Goal: Task Accomplishment & Management: Complete application form

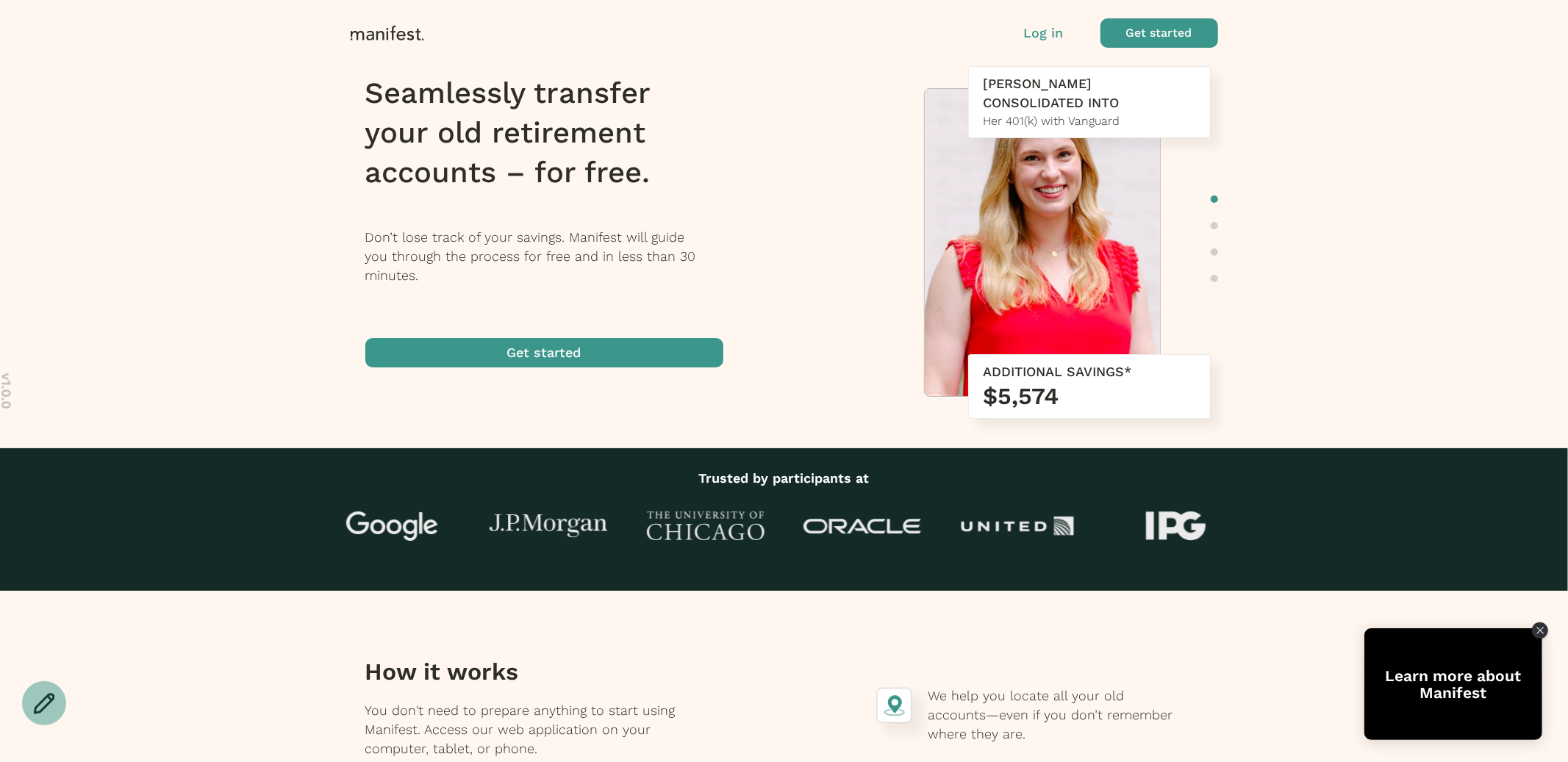
click at [1037, 34] on p "Log in" at bounding box center [1044, 33] width 40 height 19
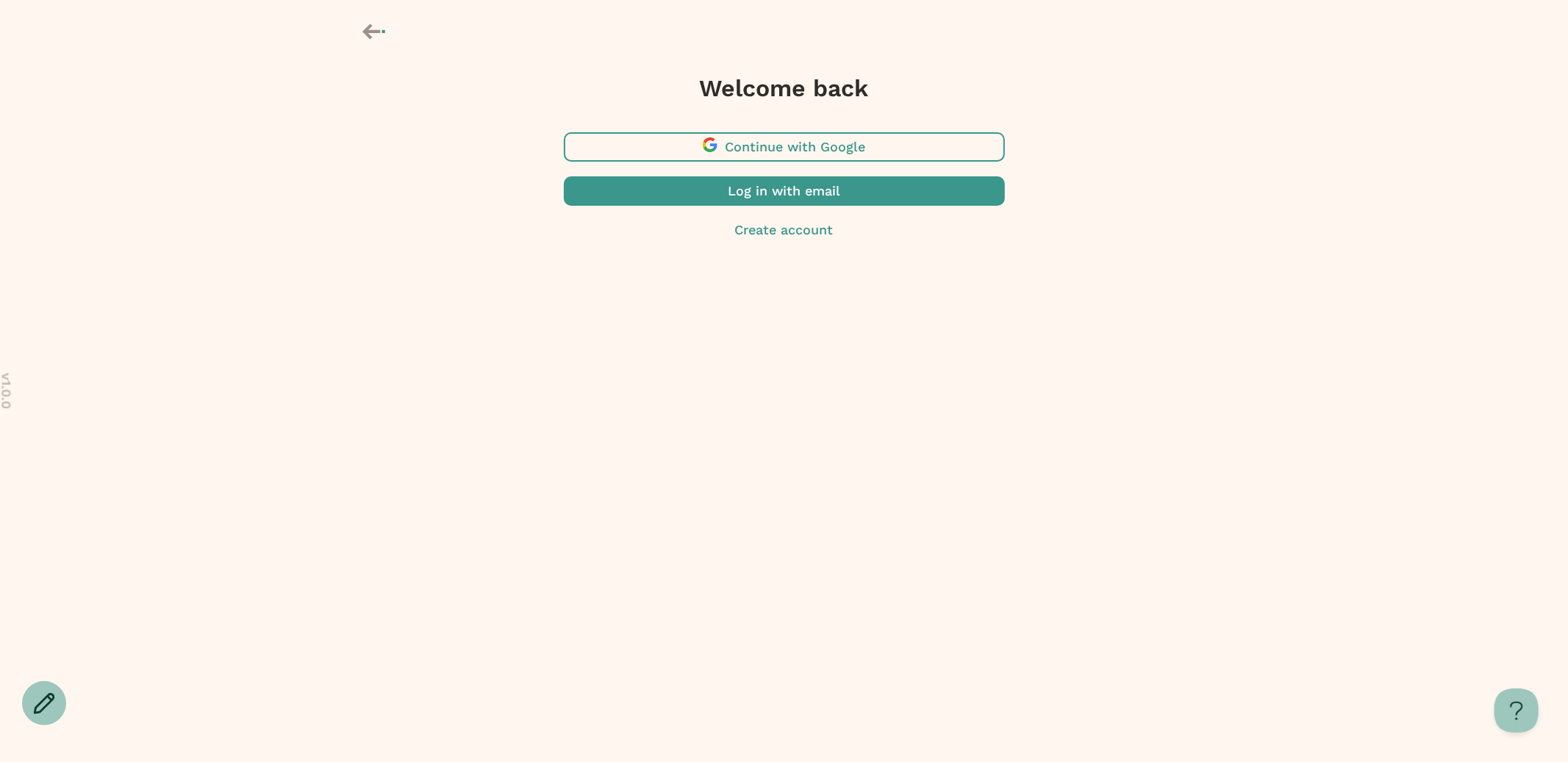
click at [852, 308] on body "v 1.0.0 Welcome back Continue with Google Log in with email Create account Lear…" at bounding box center [784, 381] width 1568 height 762
click at [816, 194] on span "button" at bounding box center [784, 191] width 441 height 30
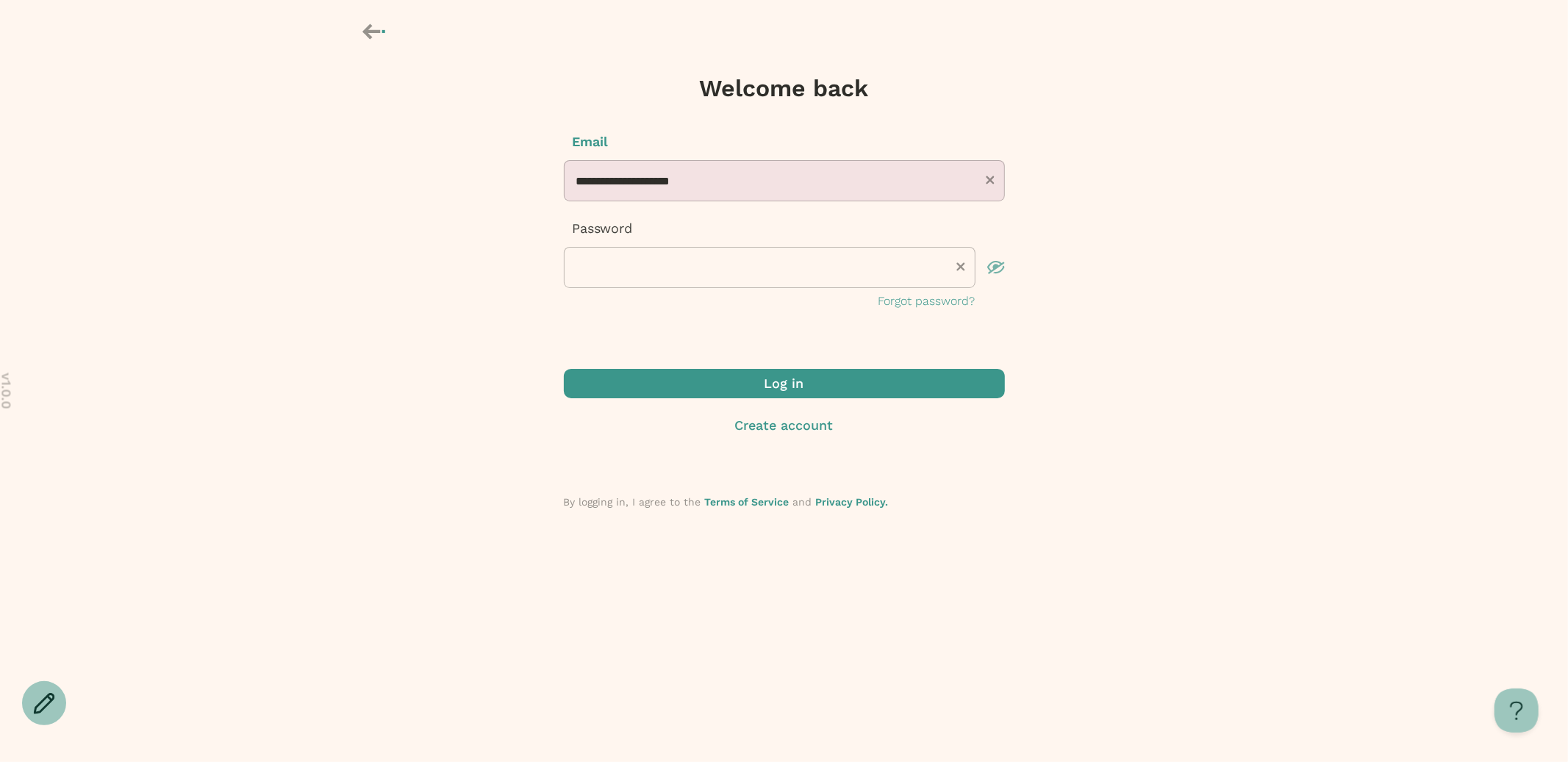
click at [705, 182] on input "**********" at bounding box center [784, 180] width 441 height 41
click at [606, 185] on input "**********" at bounding box center [784, 180] width 441 height 41
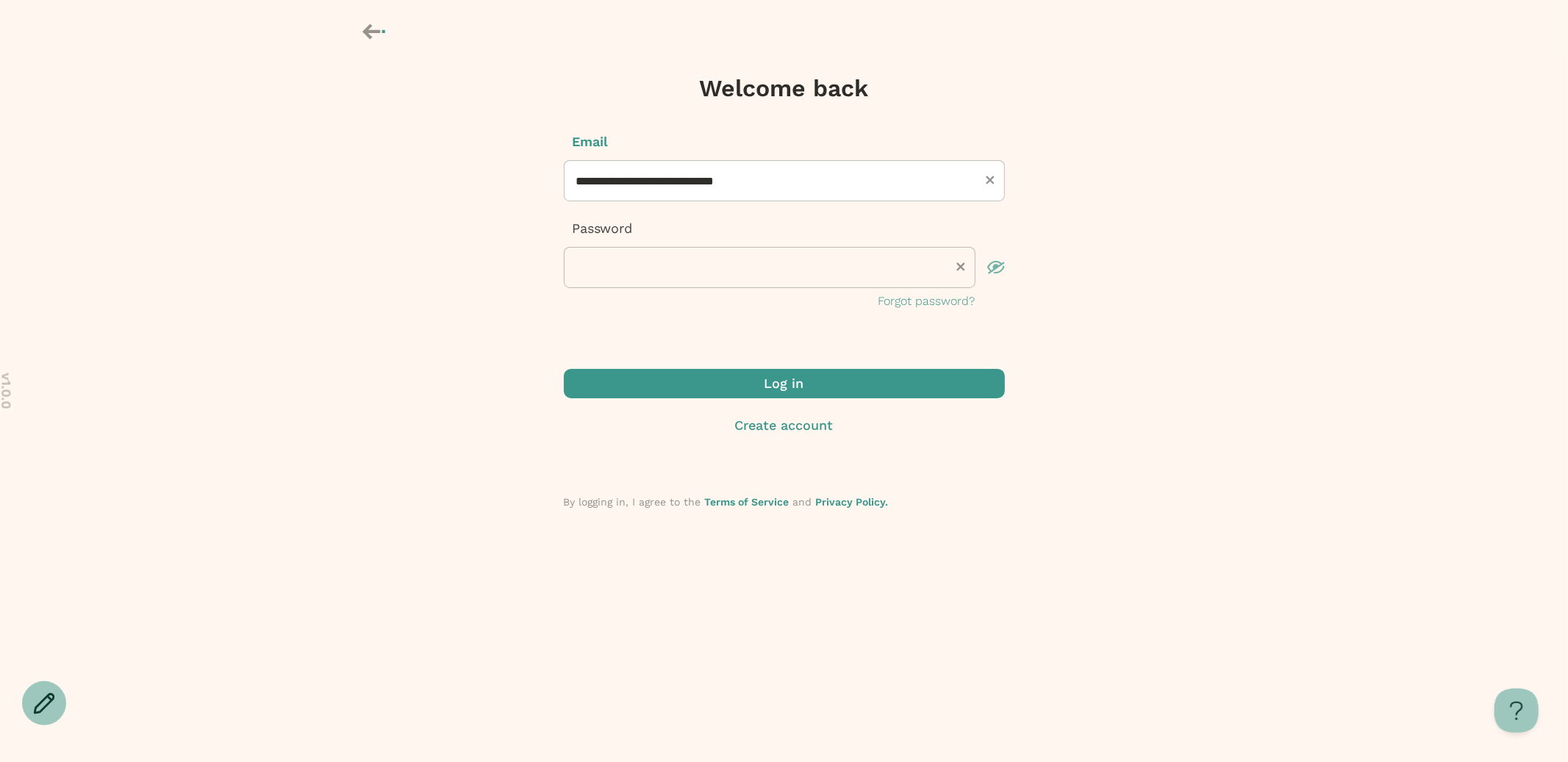
type input "**********"
click at [666, 370] on span "submit" at bounding box center [784, 384] width 441 height 30
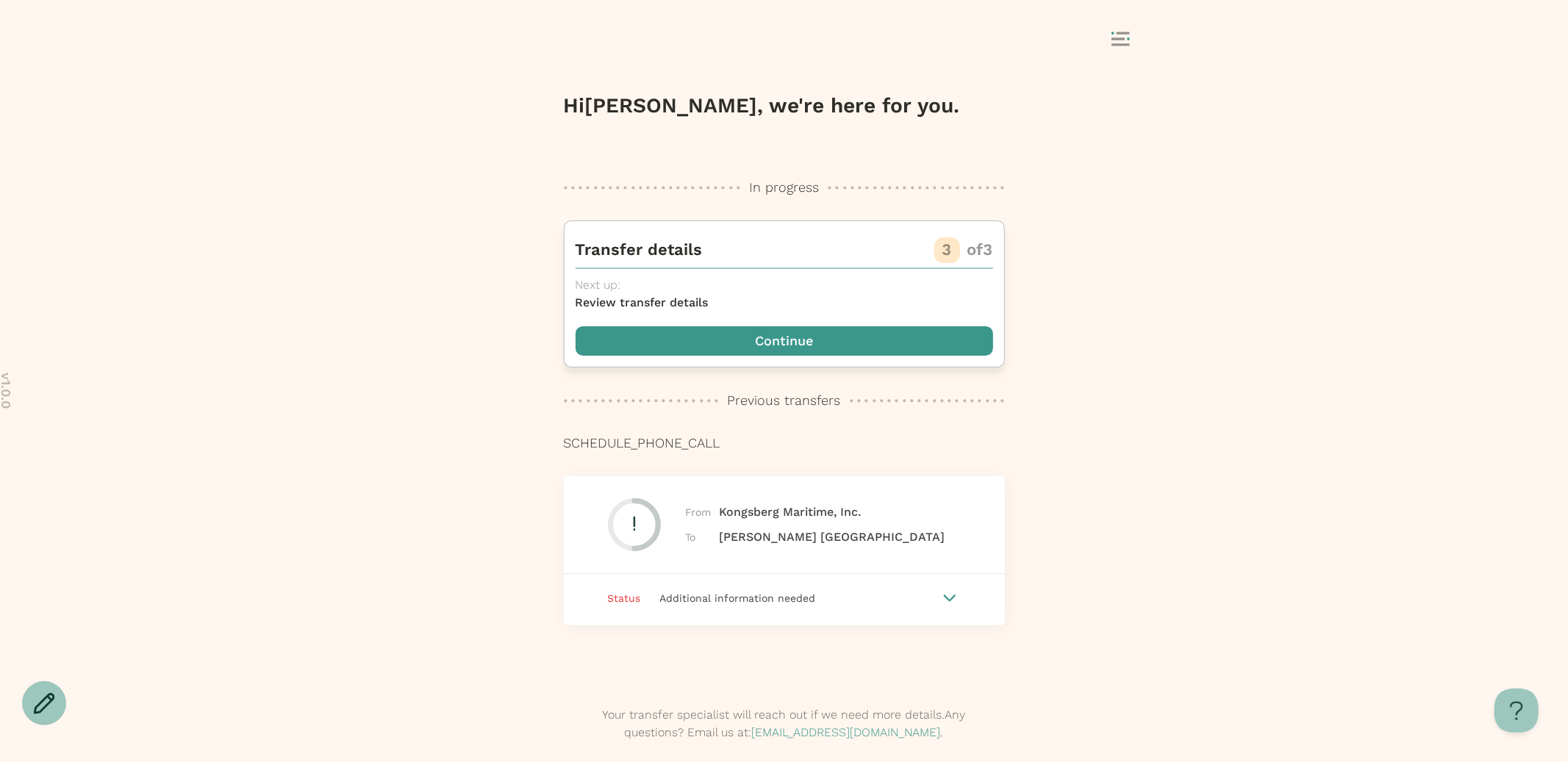
click at [769, 341] on span "button" at bounding box center [784, 341] width 417 height 30
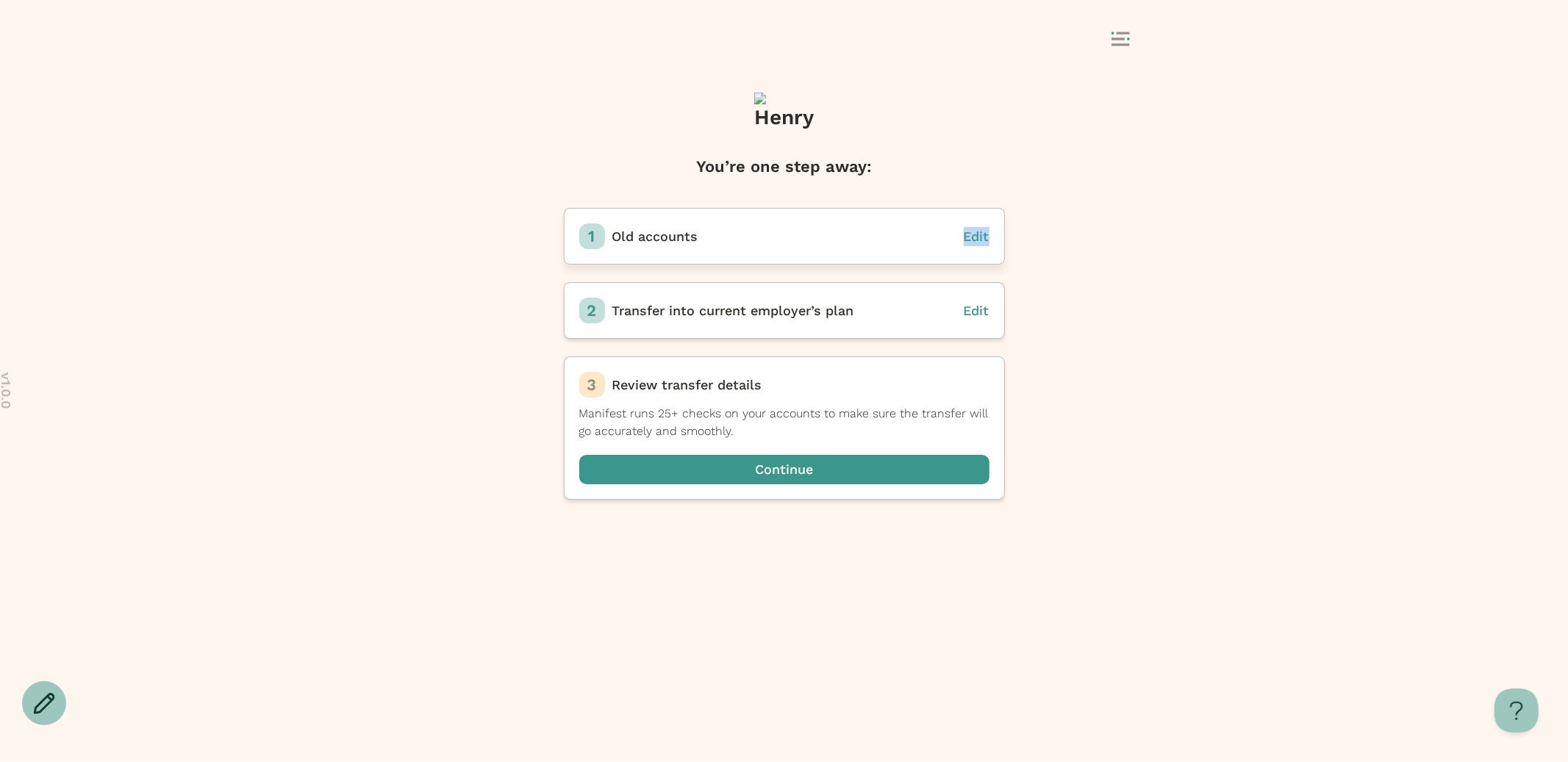
click at [980, 236] on span "Edit" at bounding box center [977, 236] width 26 height 15
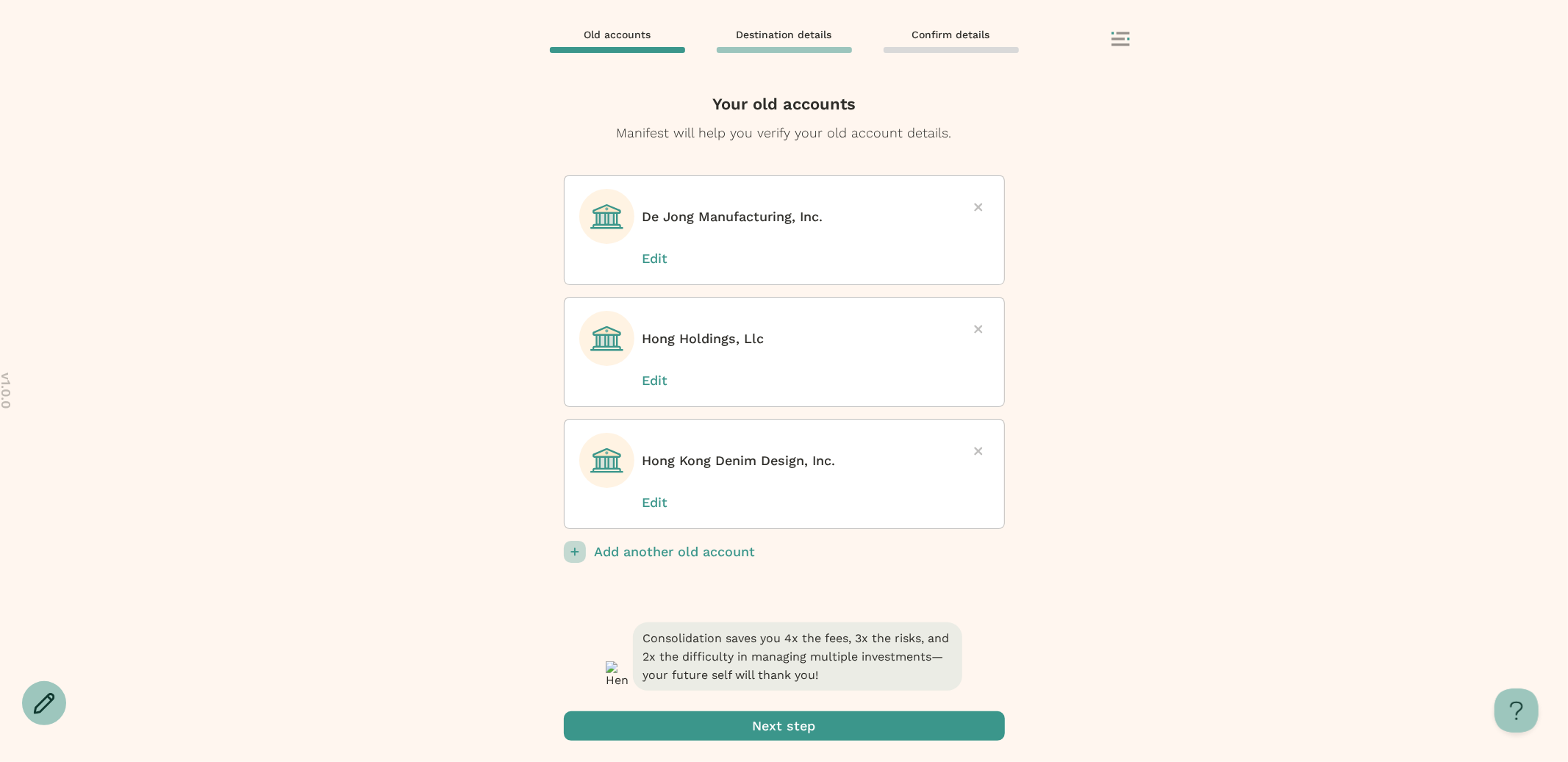
click at [685, 553] on p "Add another old account" at bounding box center [800, 552] width 410 height 22
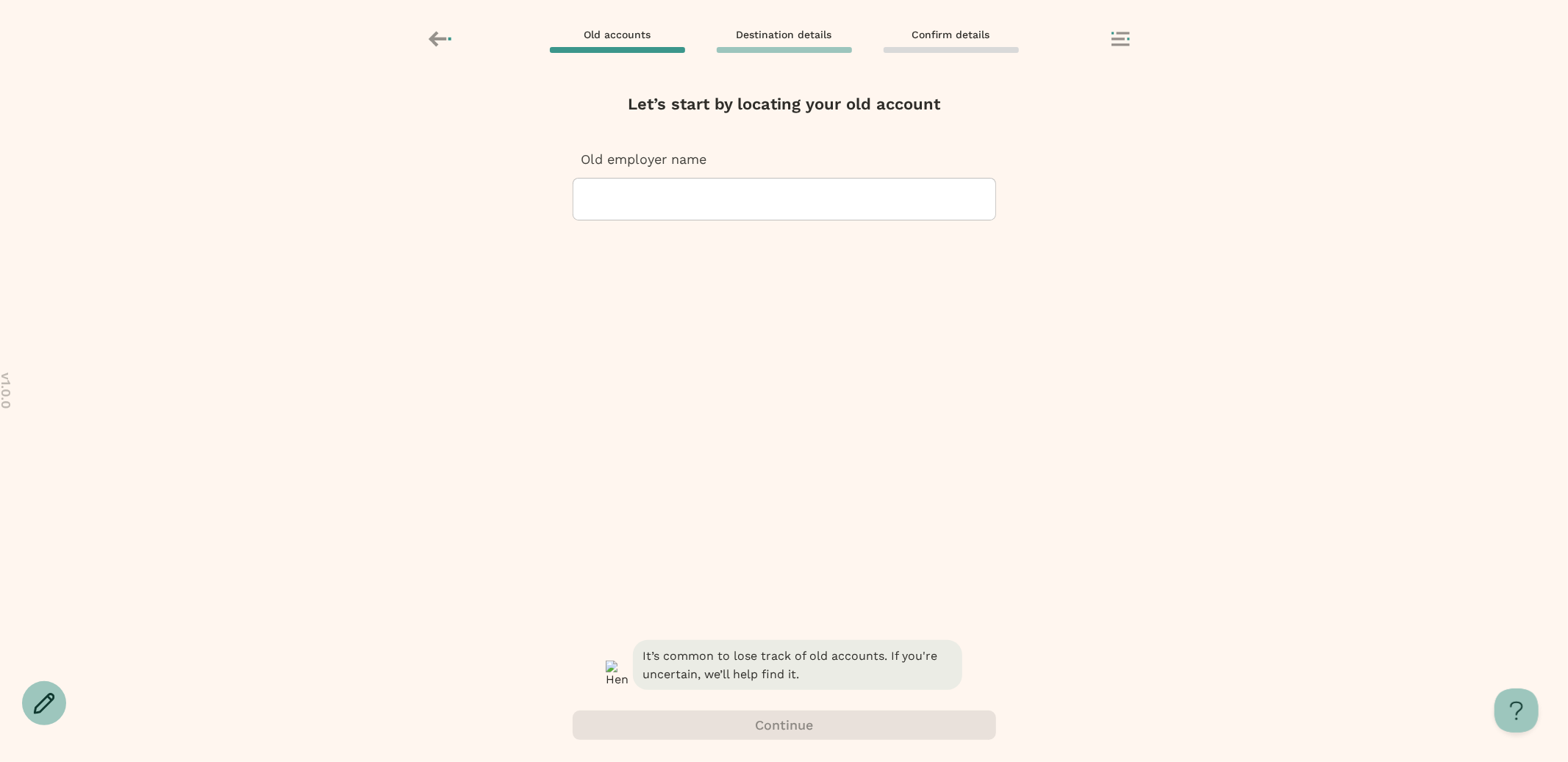
click at [755, 201] on div at bounding box center [784, 199] width 398 height 41
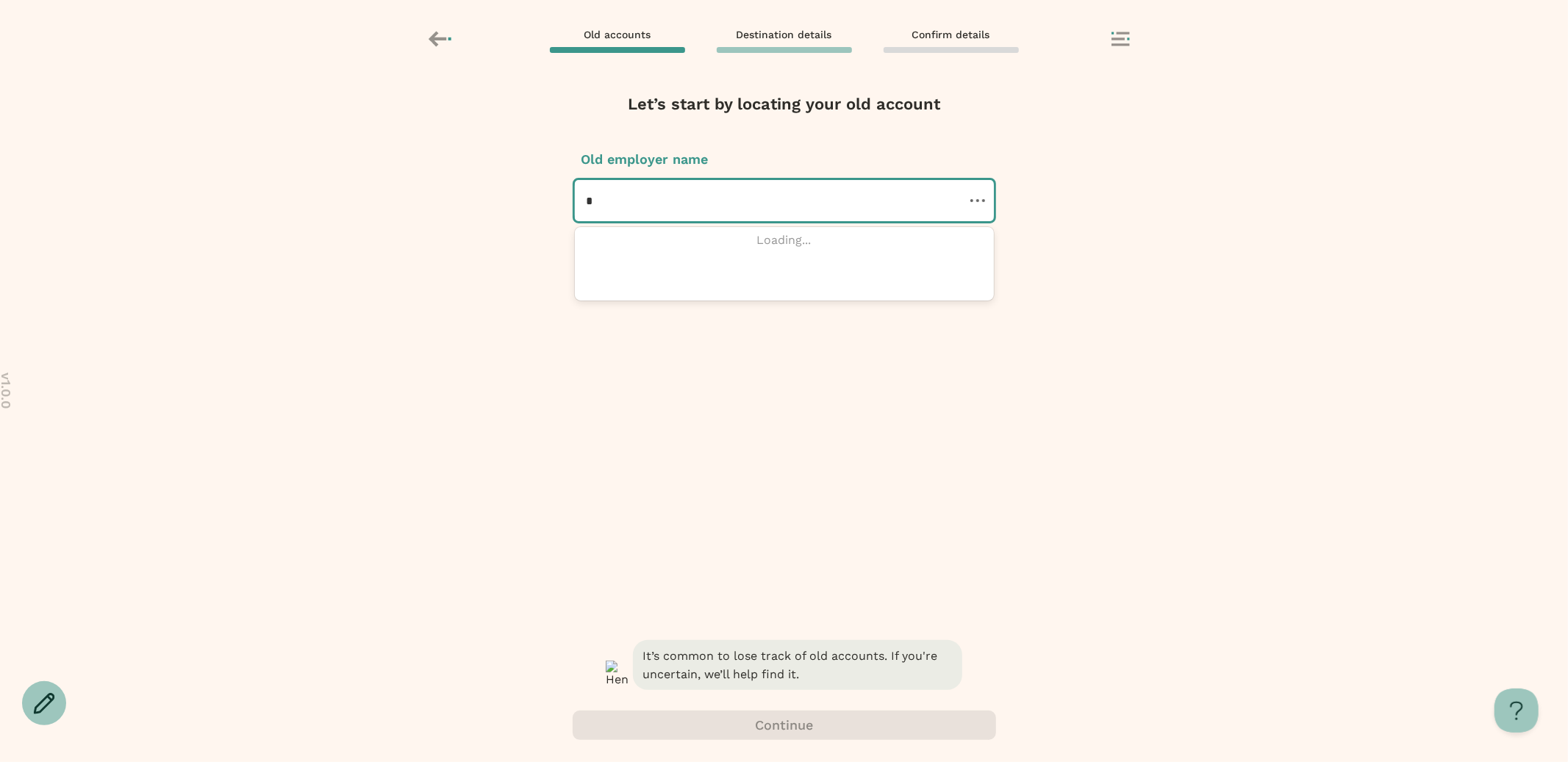
type input "**"
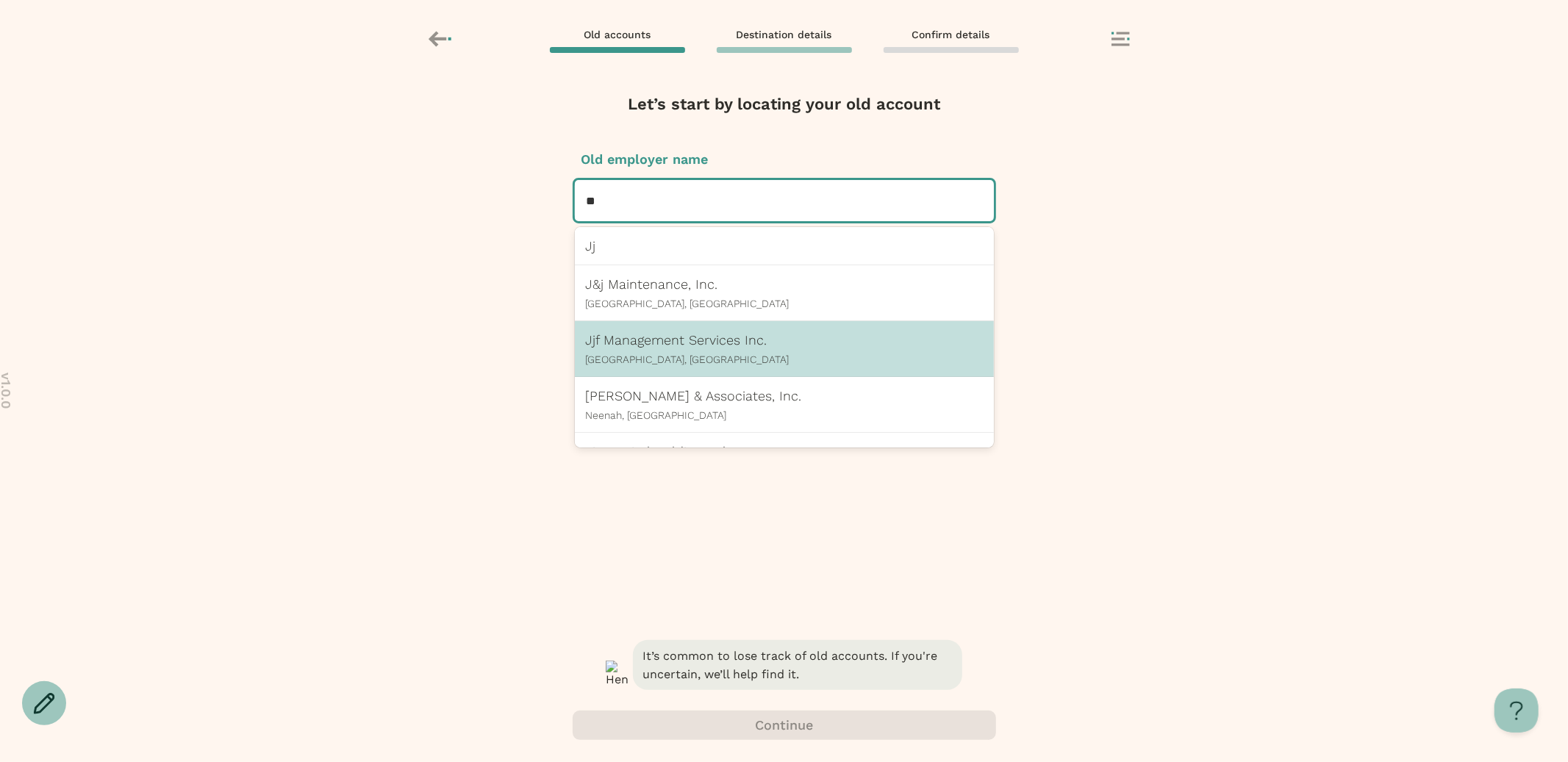
click at [688, 363] on p "[GEOGRAPHIC_DATA], [GEOGRAPHIC_DATA]" at bounding box center [784, 359] width 397 height 11
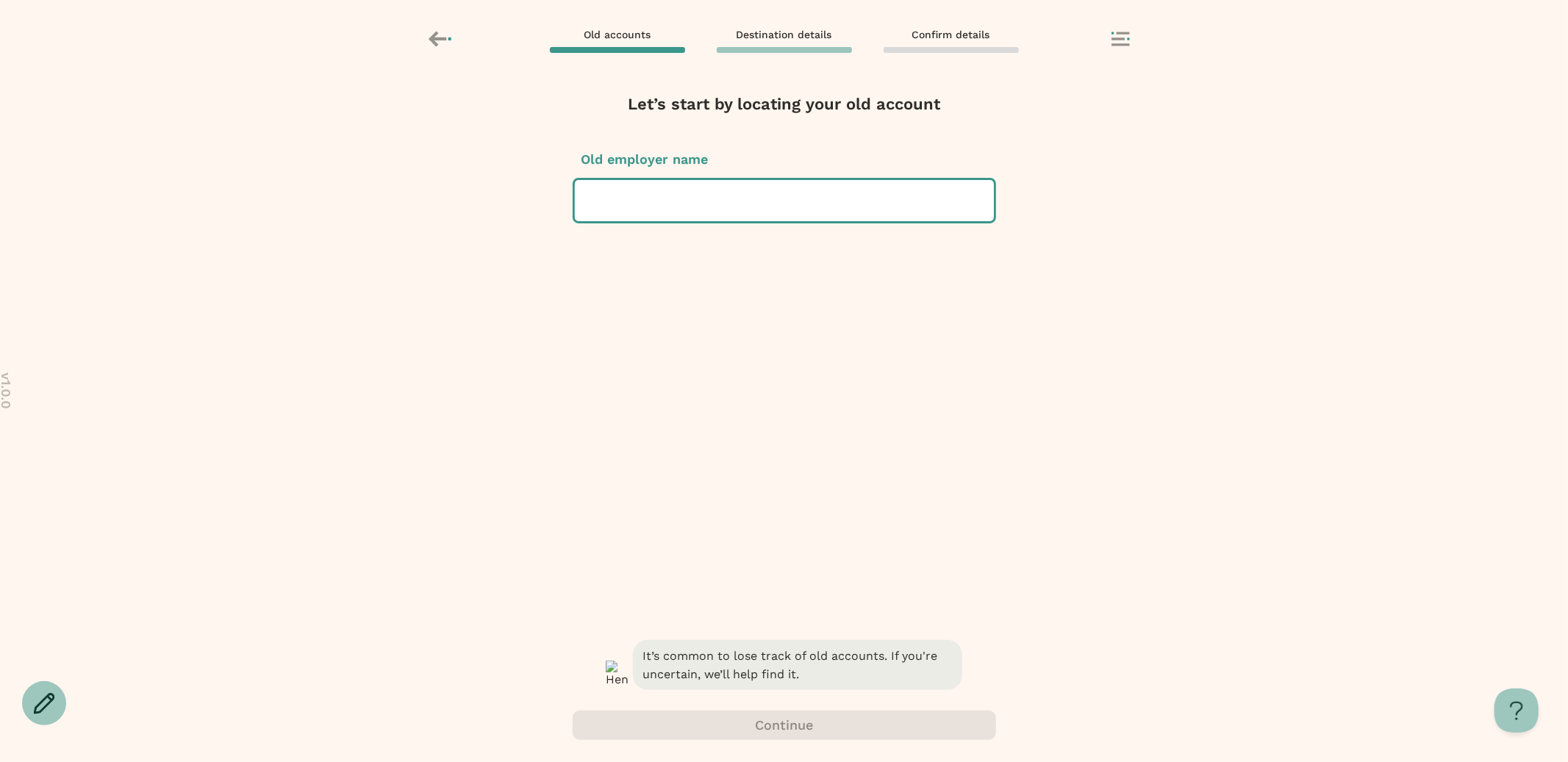
click at [746, 722] on div "It’s common to lose track of old accounts. If you're uncertain, we’ll help find…" at bounding box center [784, 700] width 423 height 125
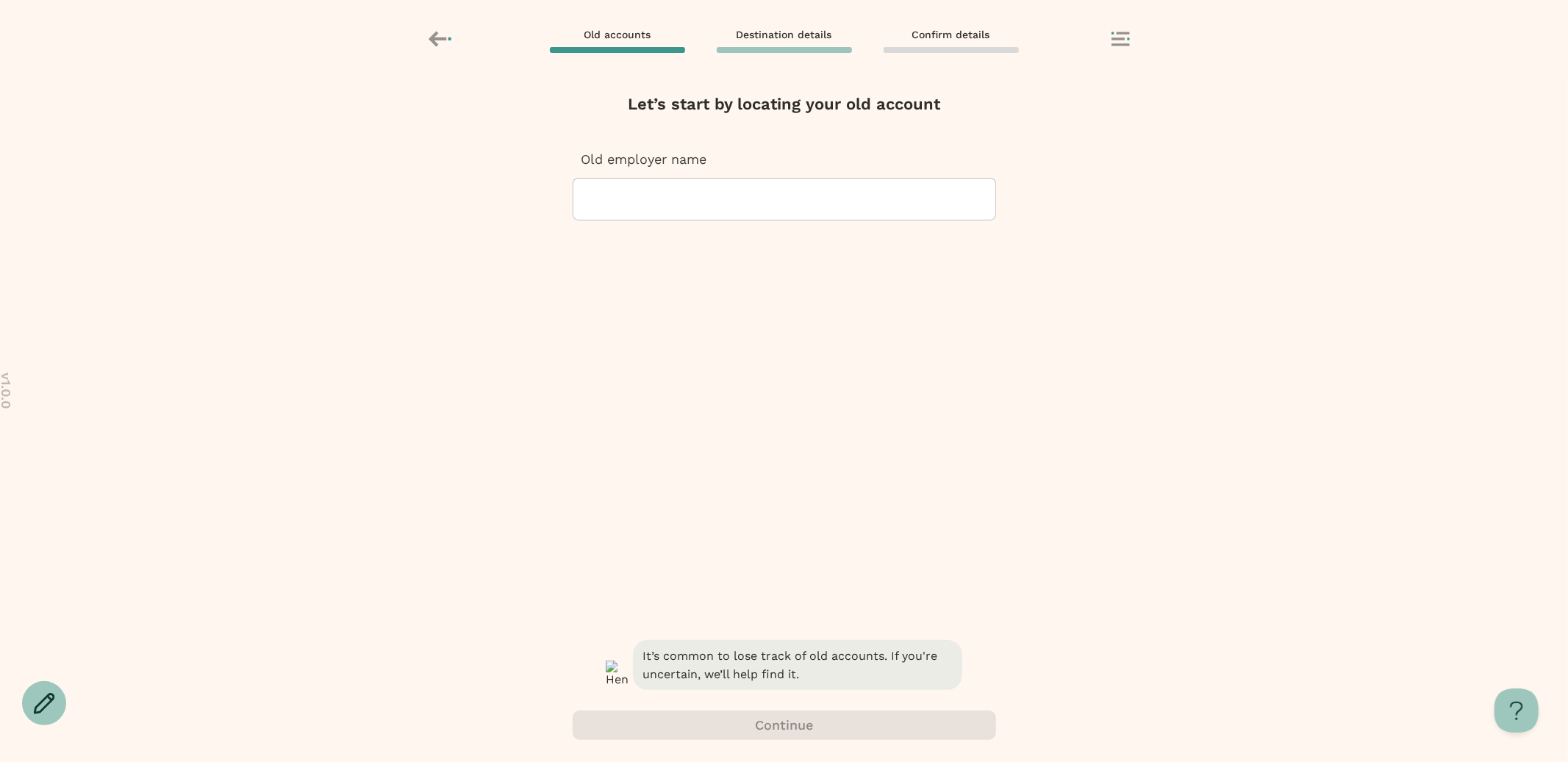
click at [648, 206] on div at bounding box center [784, 199] width 398 height 41
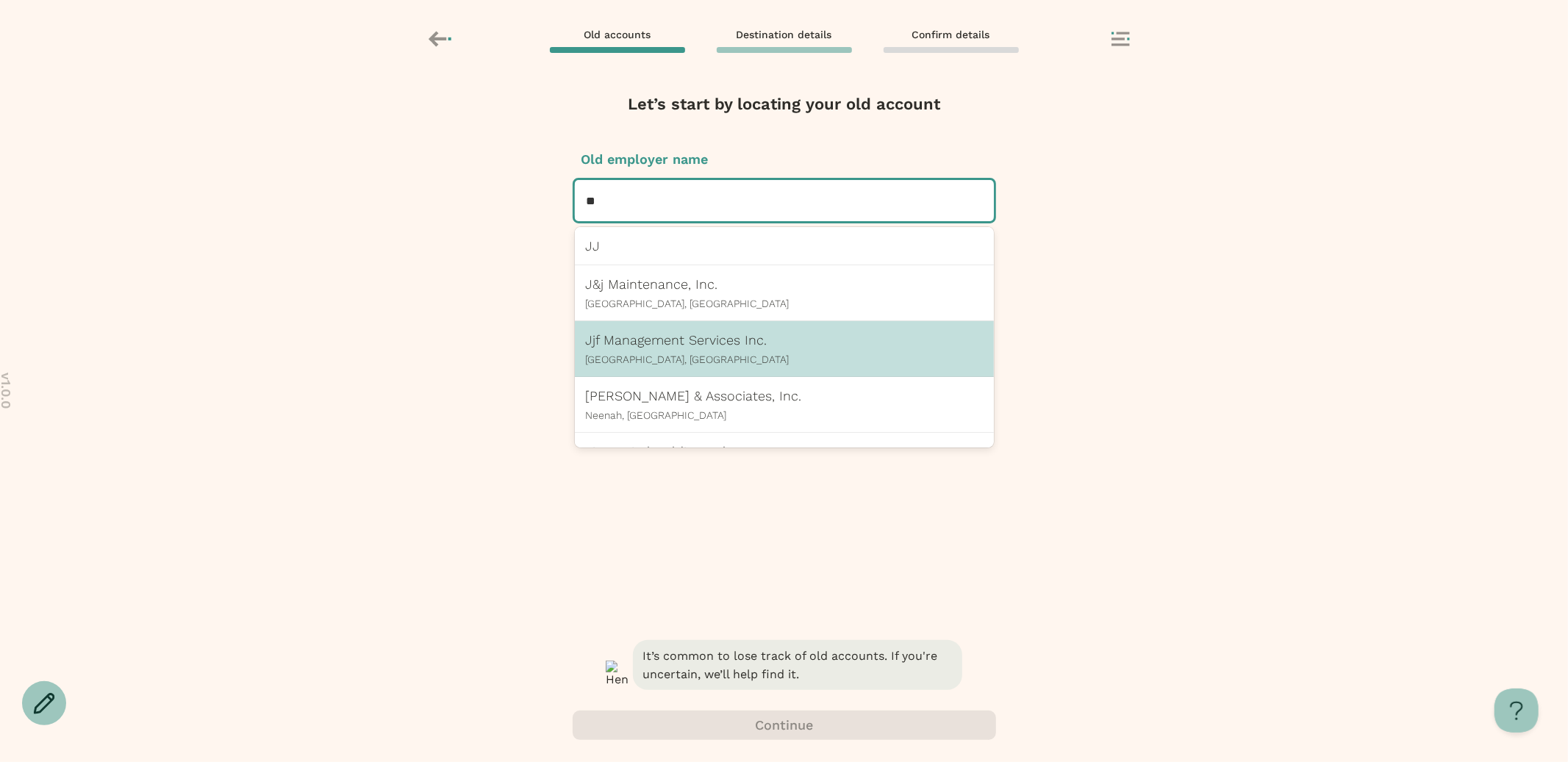
click at [637, 339] on p "Jjf Management Services Inc." at bounding box center [784, 340] width 397 height 15
type input "**"
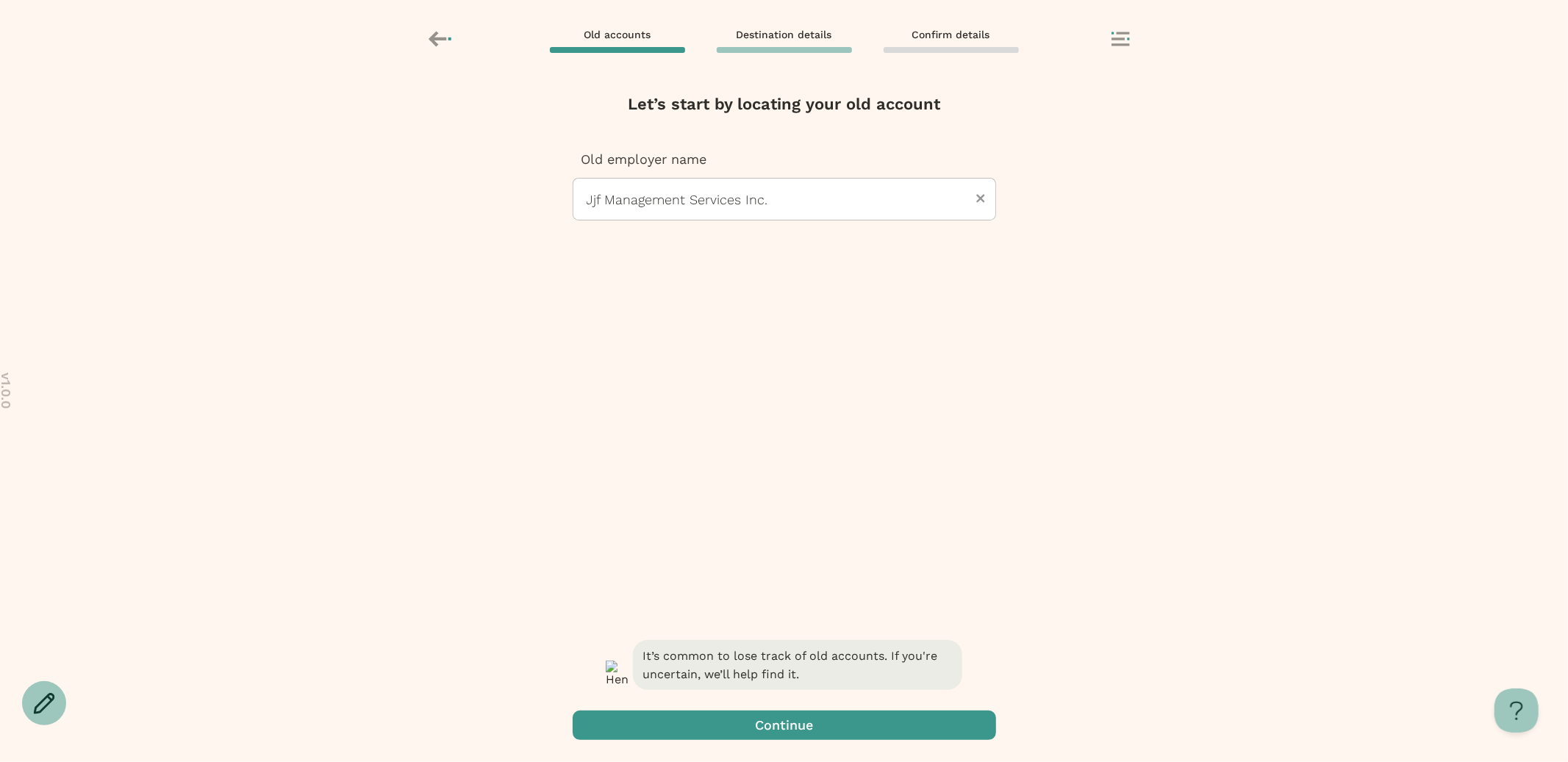
click at [741, 727] on span "button" at bounding box center [784, 725] width 423 height 30
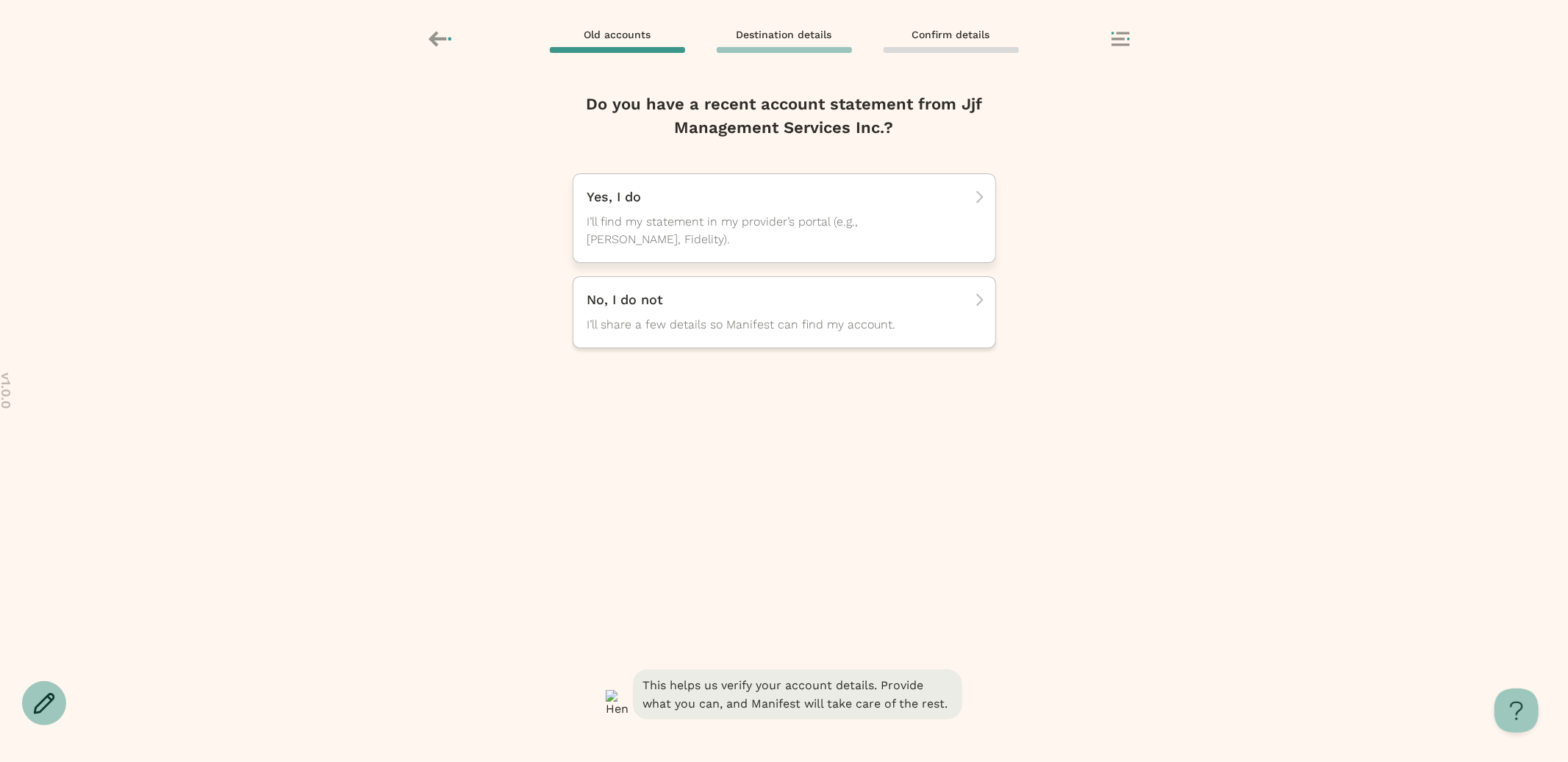
click at [689, 235] on span "I’ll find my statement in my provider’s portal (e.g., [PERSON_NAME], Fidelity)." at bounding box center [771, 231] width 368 height 35
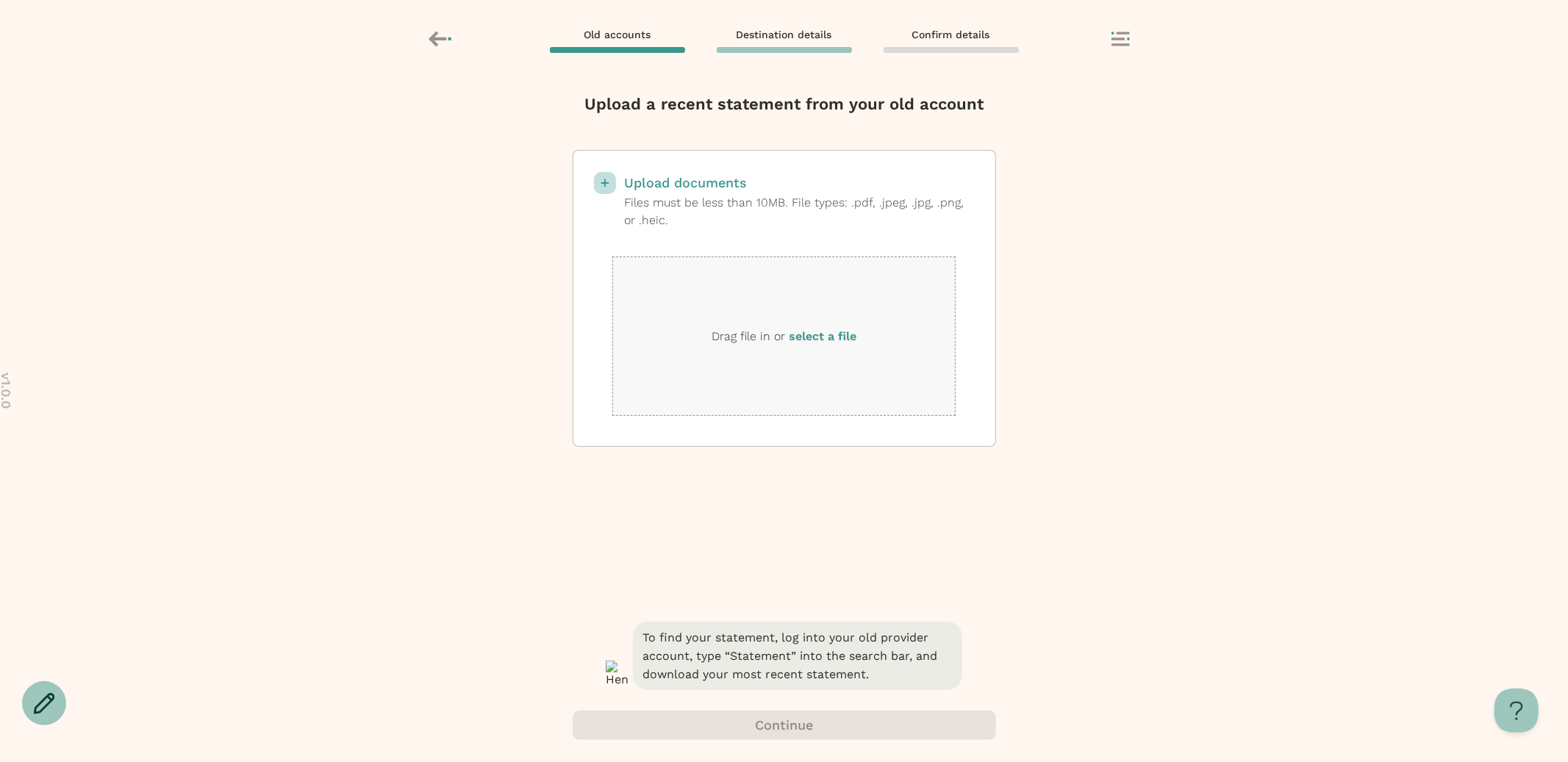
click at [838, 341] on label "select a file" at bounding box center [822, 336] width 68 height 14
click at [0, 0] on input "select a file" at bounding box center [0, 0] width 0 height 0
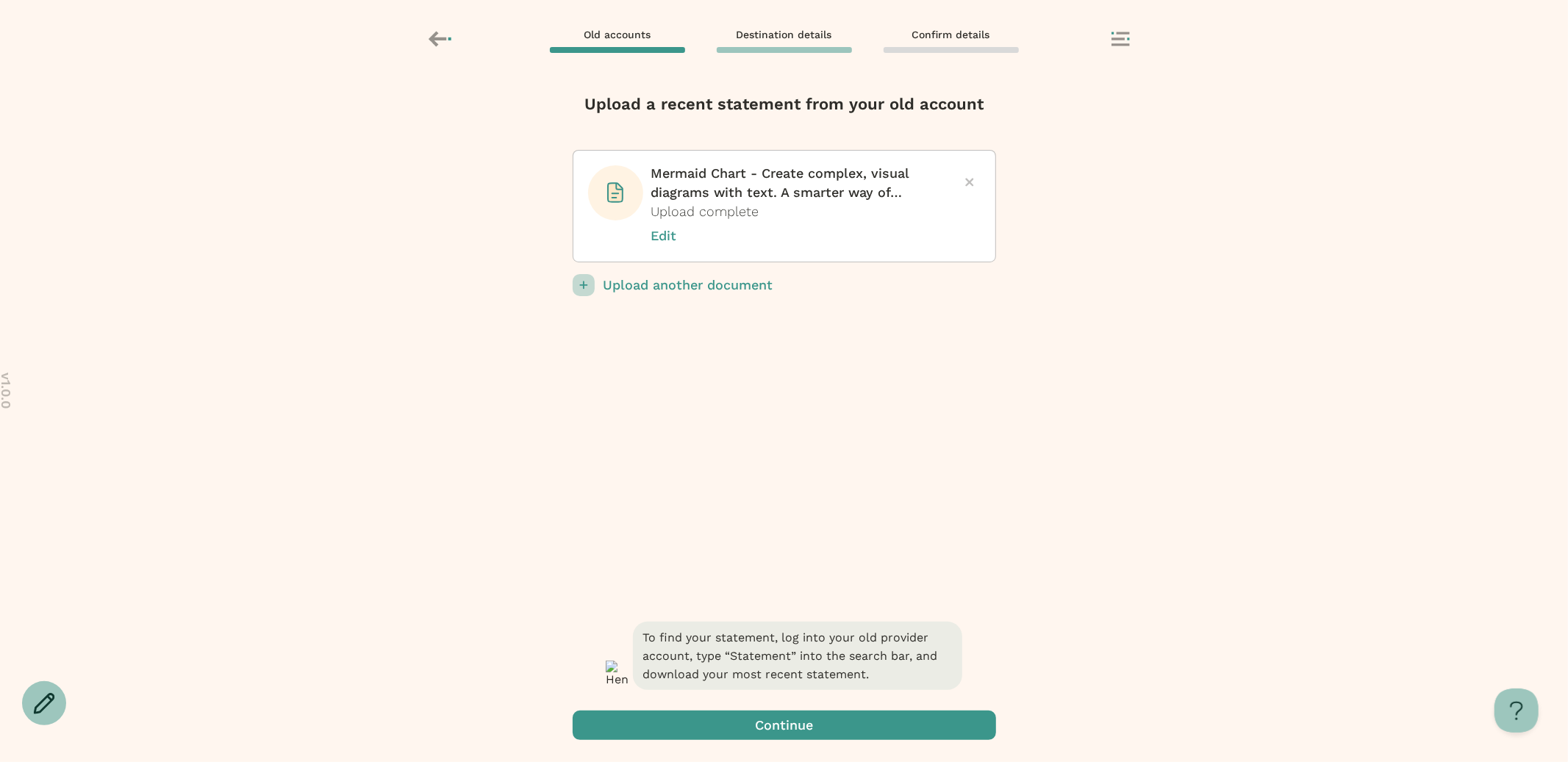
click at [690, 731] on span "button" at bounding box center [784, 725] width 423 height 30
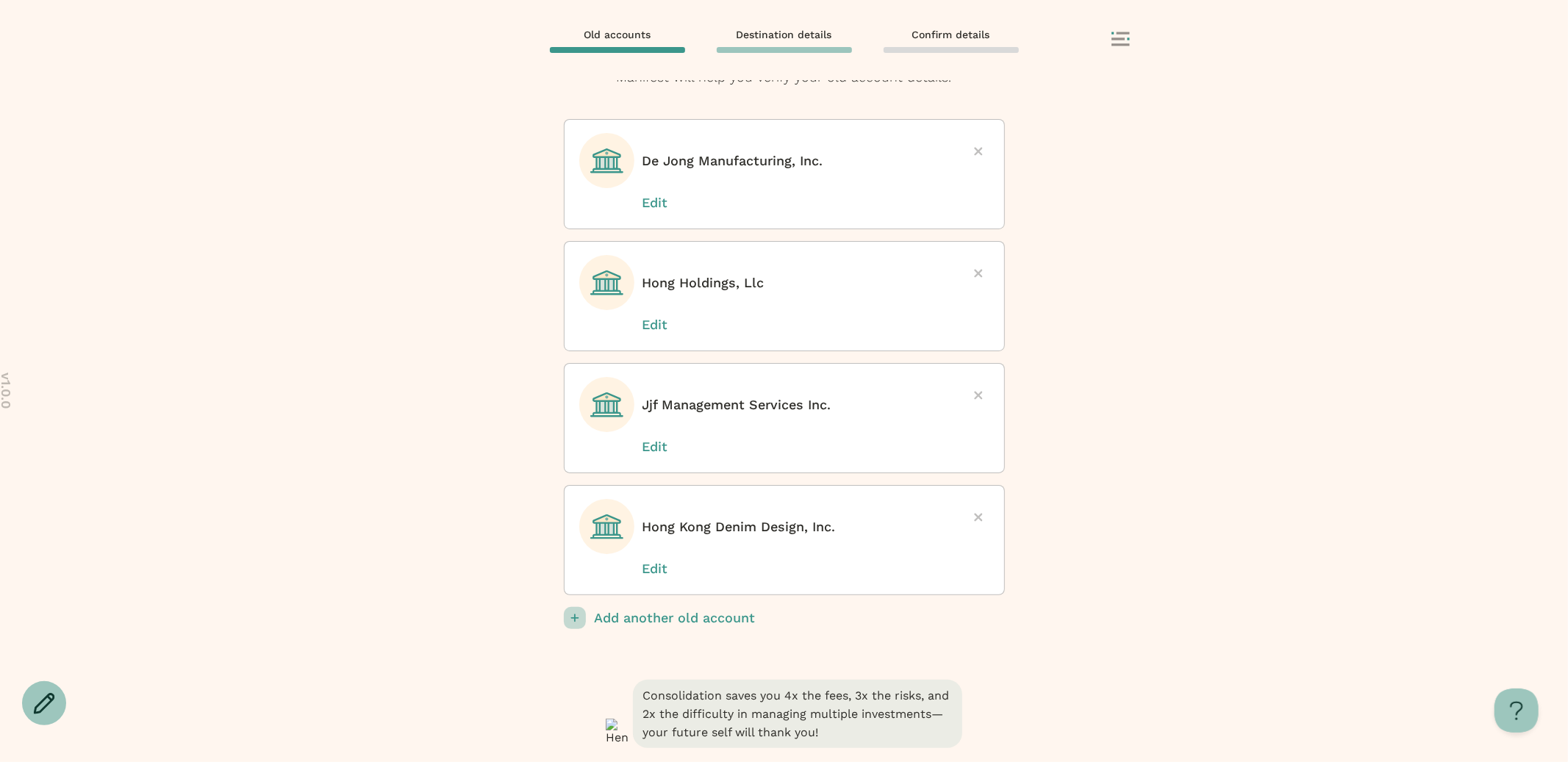
scroll to position [114, 0]
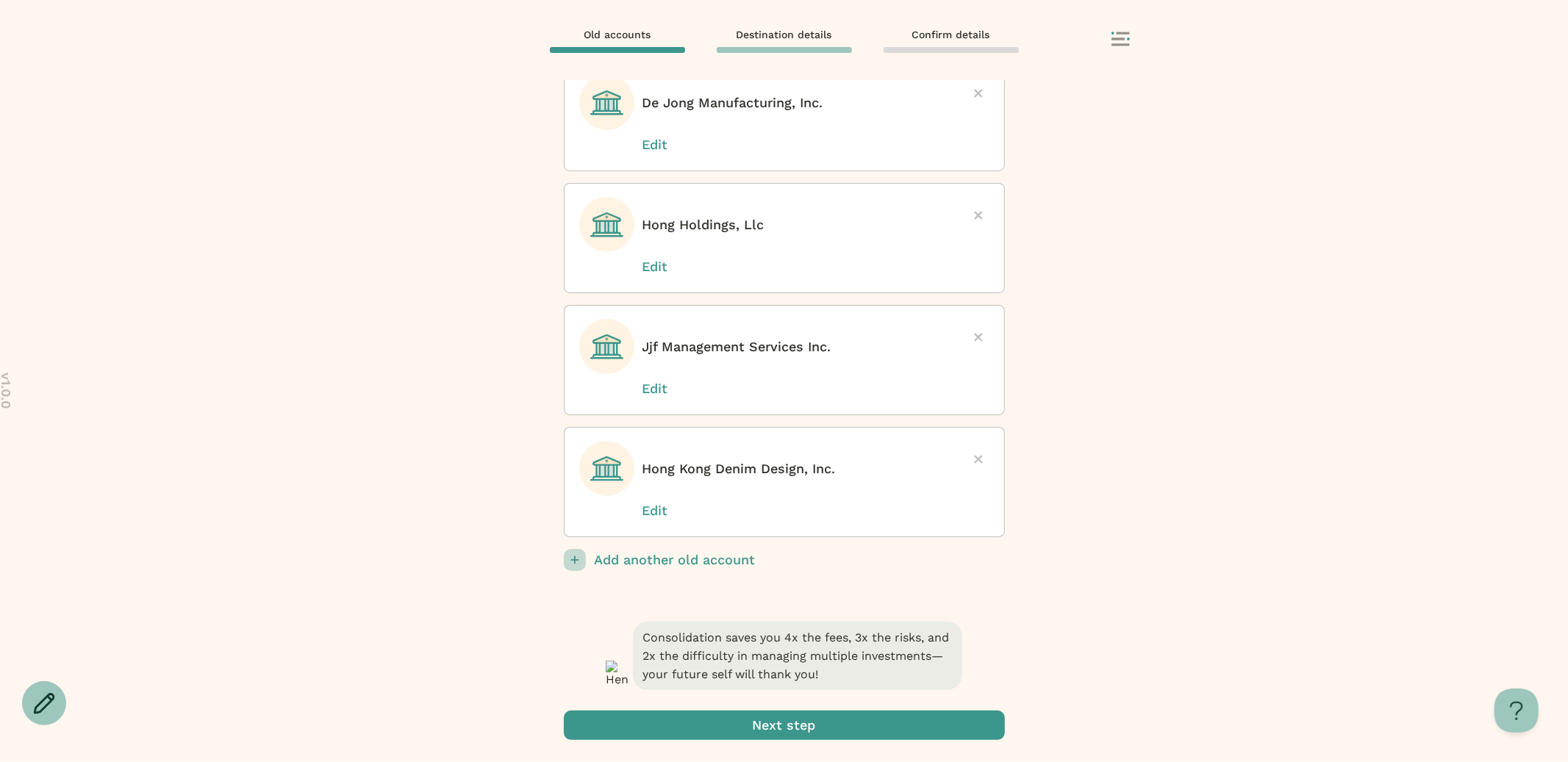
click at [653, 737] on span "submit" at bounding box center [784, 725] width 441 height 30
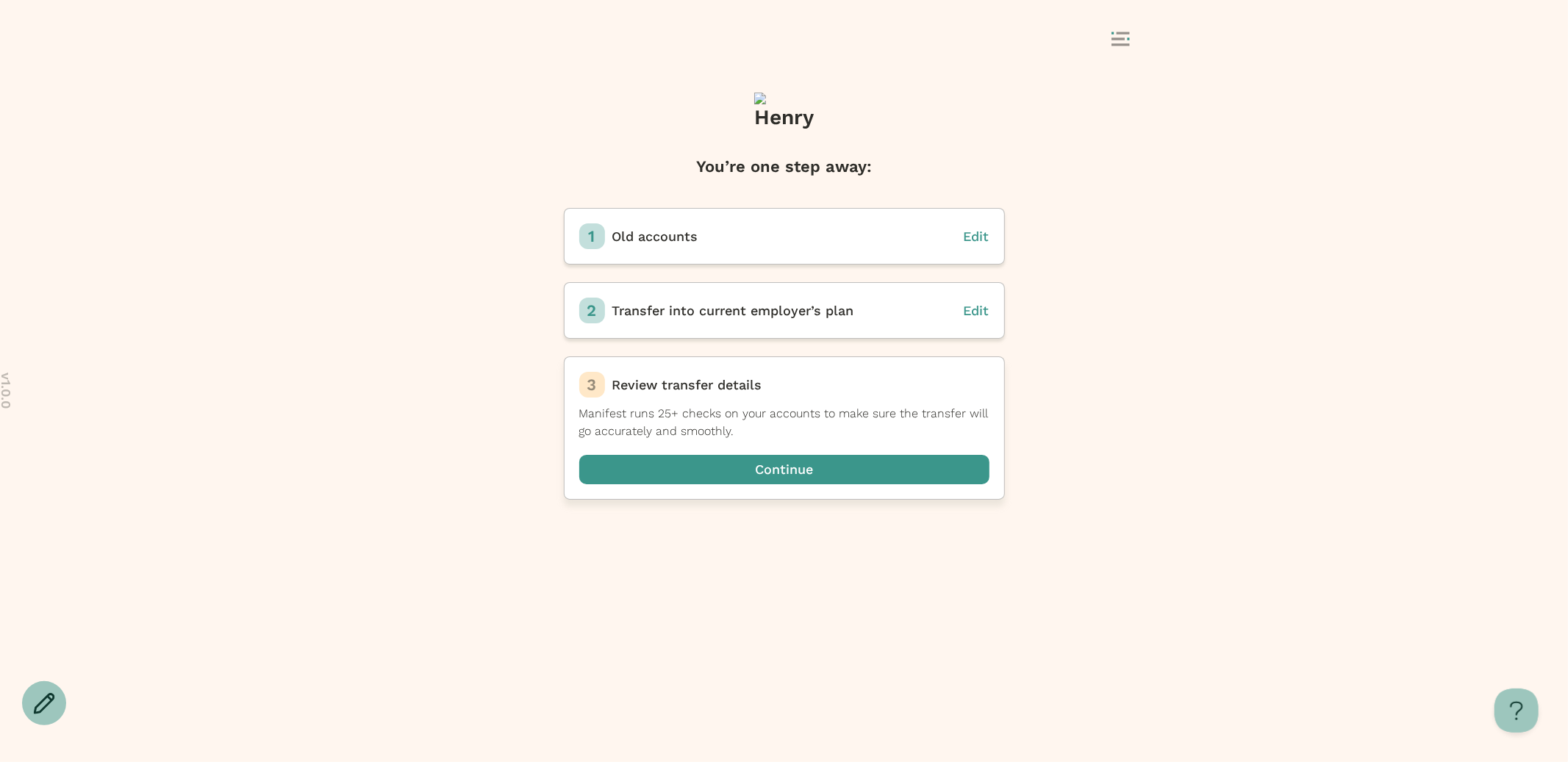
click at [818, 473] on span "button" at bounding box center [784, 470] width 410 height 30
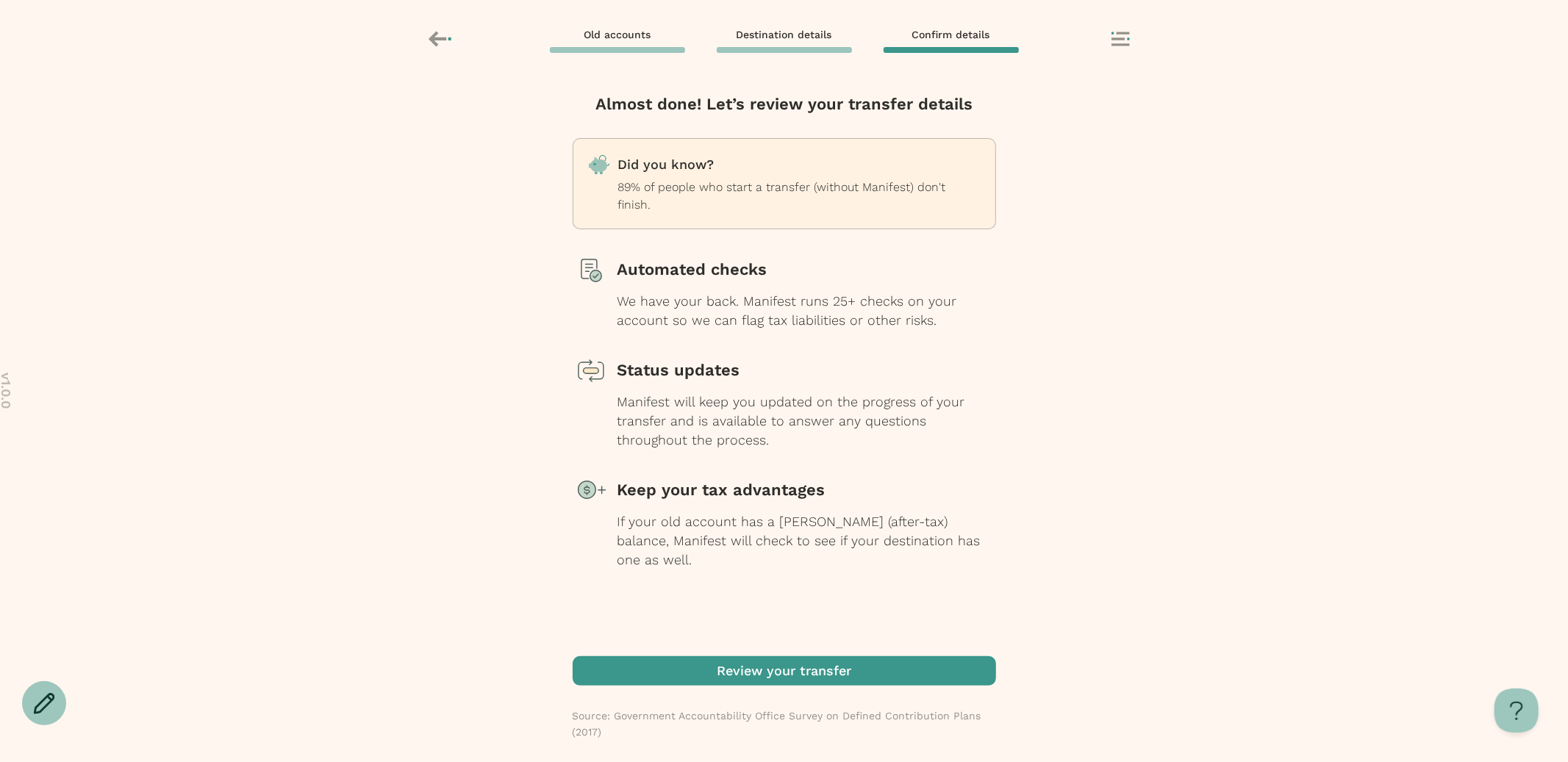
click at [482, 226] on div "Almost done! Let’s review your transfer details Did you know? 89% of people who…" at bounding box center [784, 421] width 1568 height 682
click at [414, 376] on div "Almost done! Let’s review your transfer details Did you know? 89% of people who…" at bounding box center [784, 421] width 1568 height 682
click at [1016, 379] on div "Almost done! Let’s review your transfer details Did you know? 89% of people who…" at bounding box center [784, 421] width 1568 height 682
click at [884, 665] on span "button" at bounding box center [784, 671] width 423 height 30
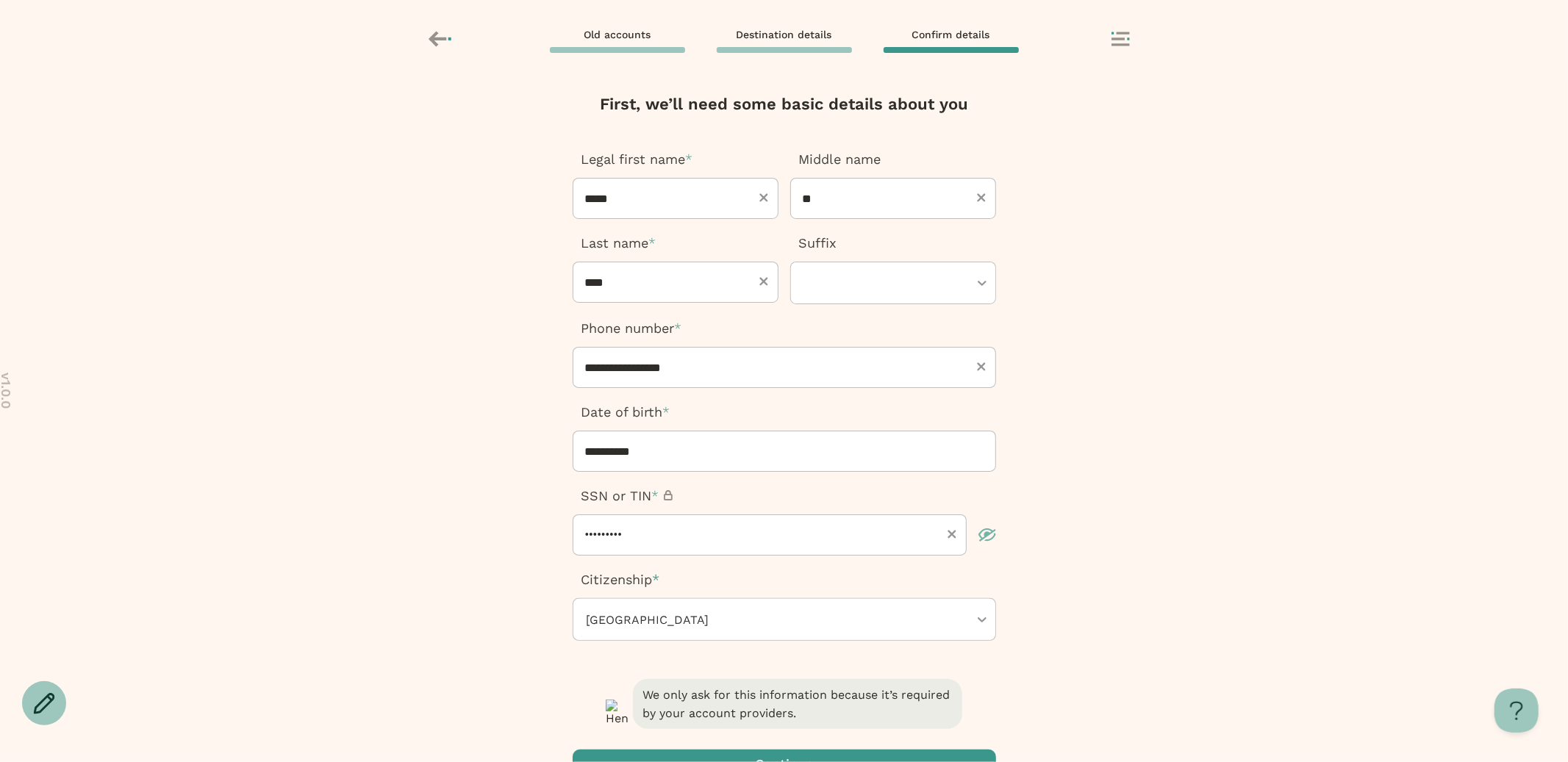
scroll to position [122, 0]
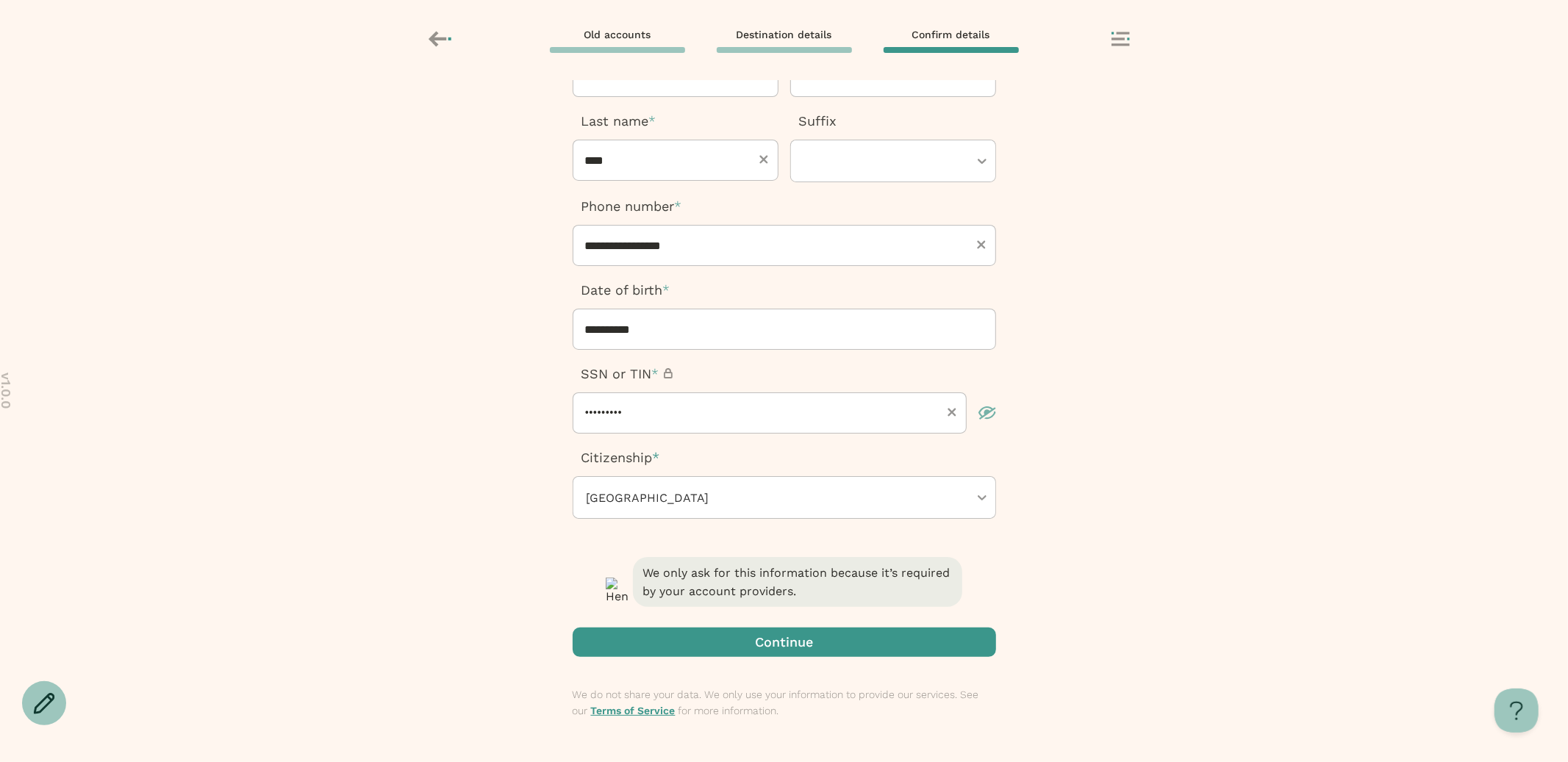
click at [746, 633] on span "button" at bounding box center [784, 642] width 423 height 30
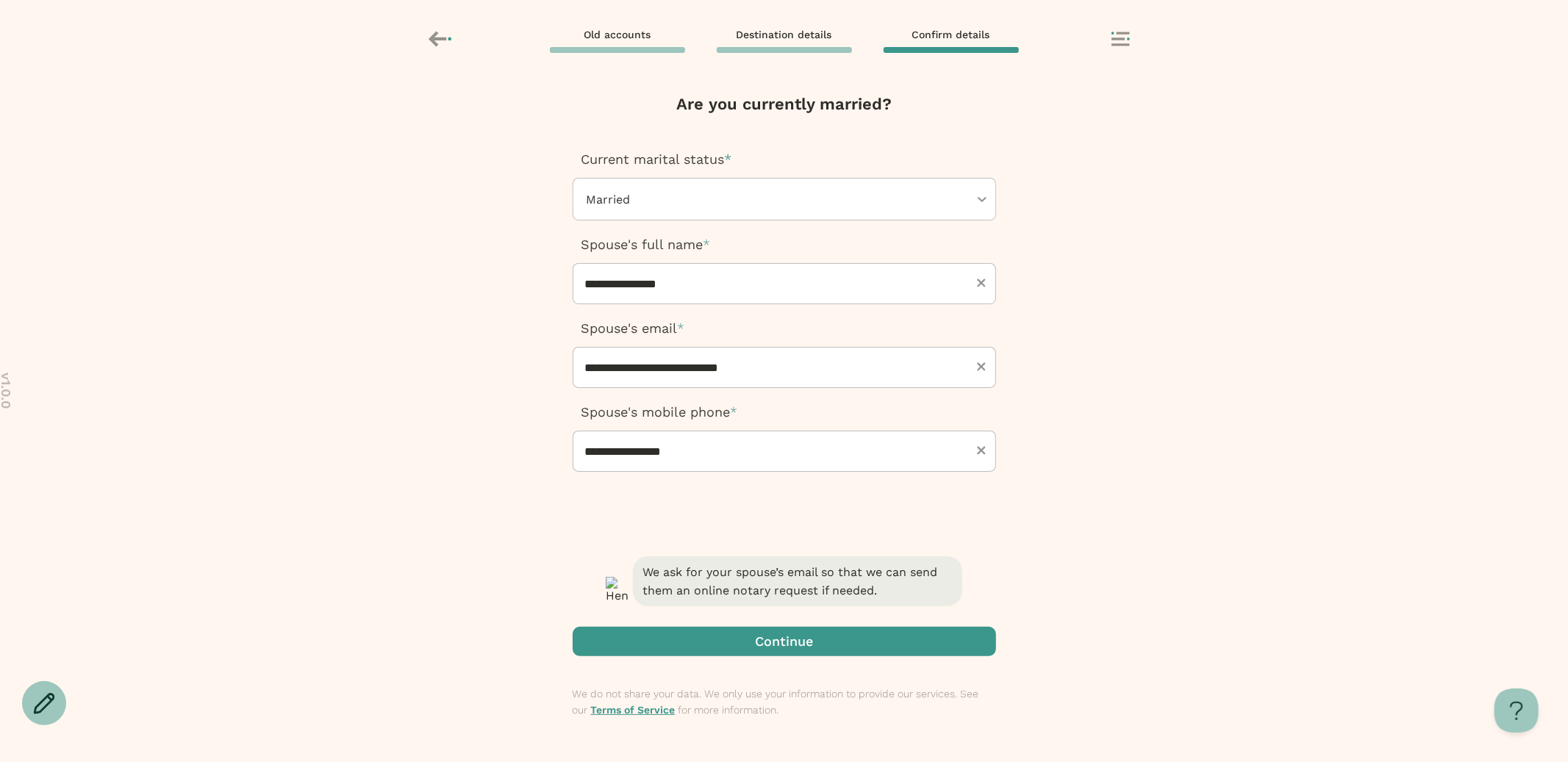
scroll to position [0, 0]
click at [832, 644] on span "button" at bounding box center [784, 641] width 423 height 30
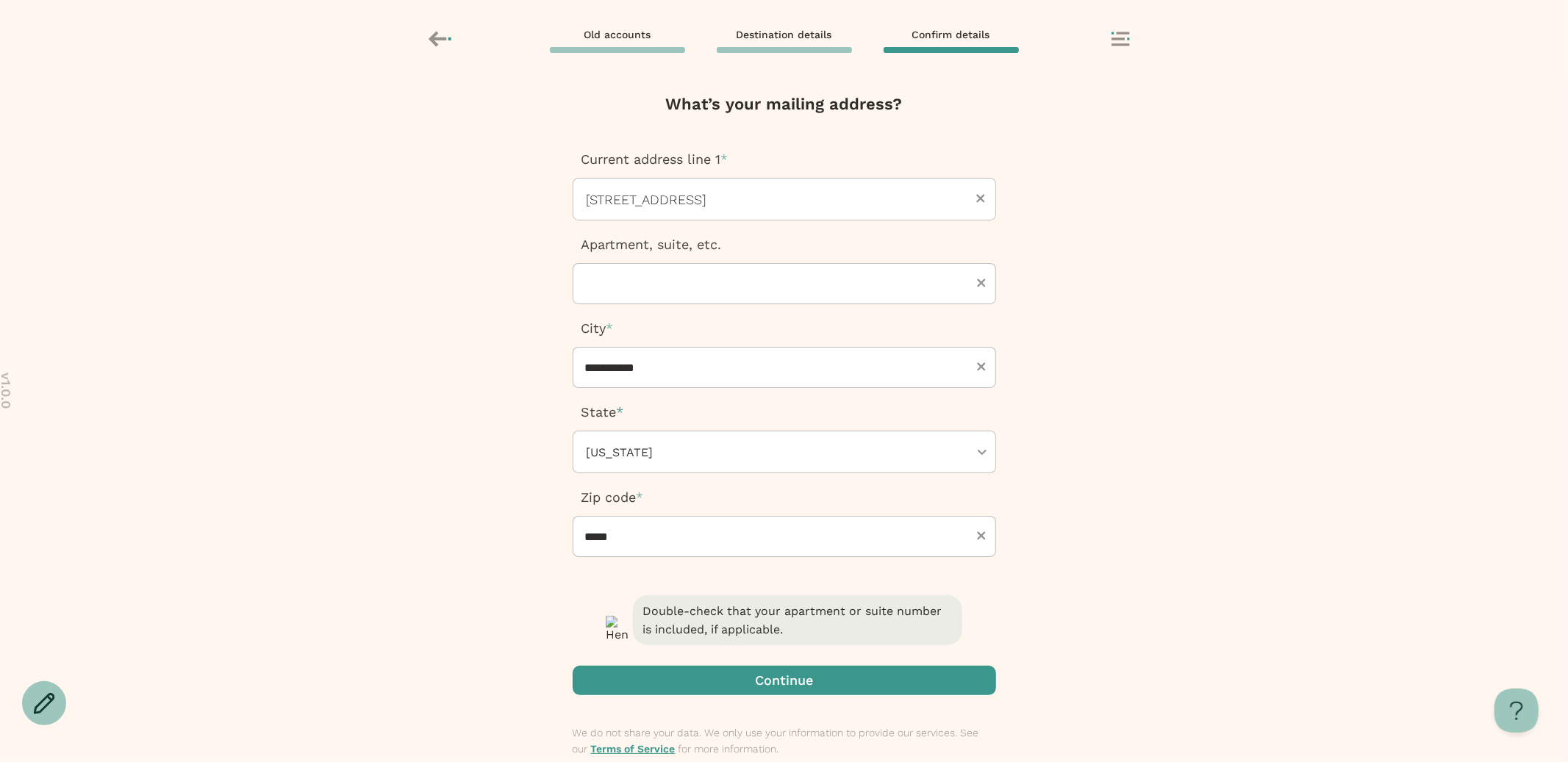
click at [803, 684] on span "button" at bounding box center [784, 681] width 423 height 30
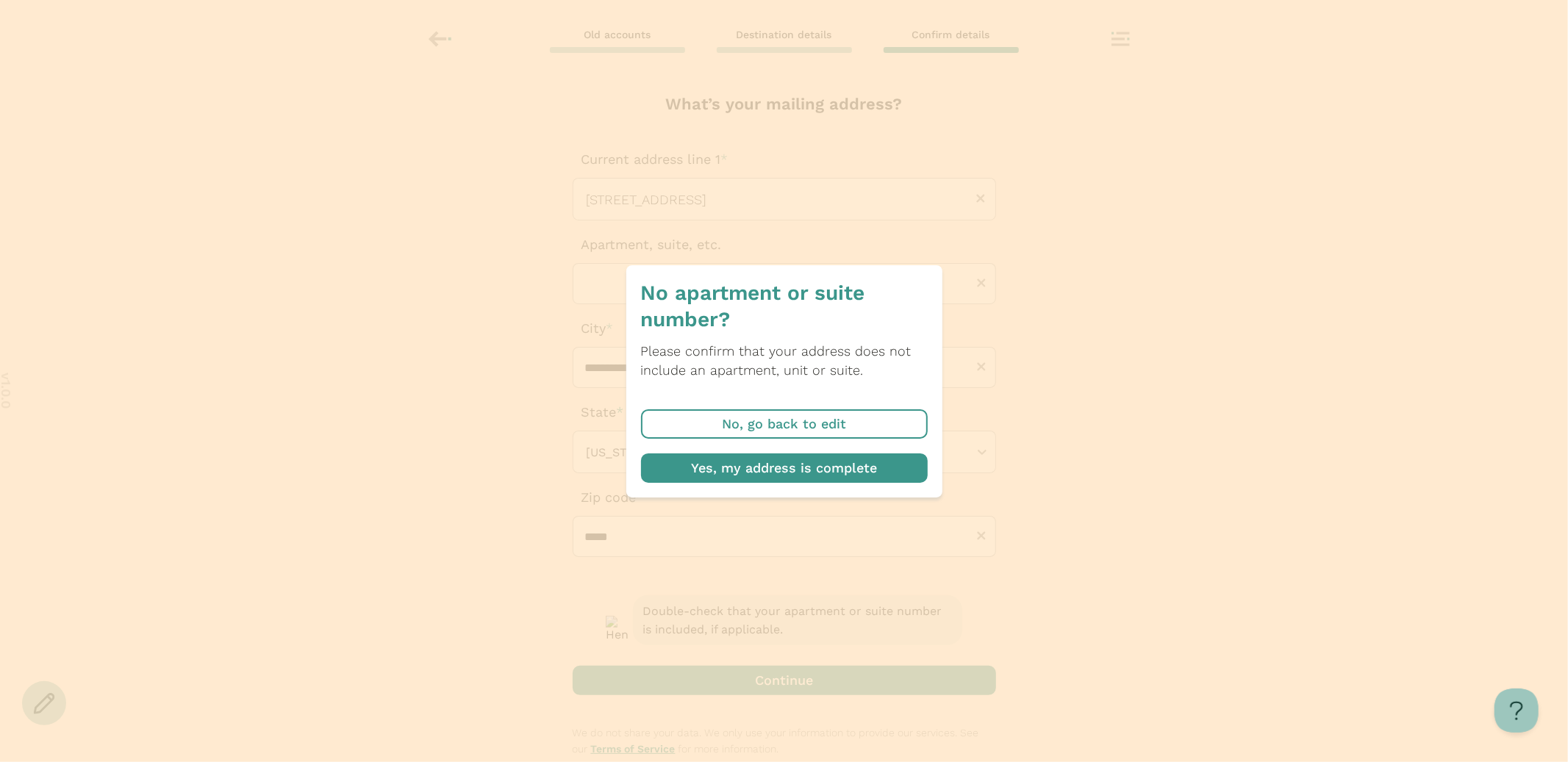
click at [824, 473] on span "button" at bounding box center [784, 468] width 286 height 30
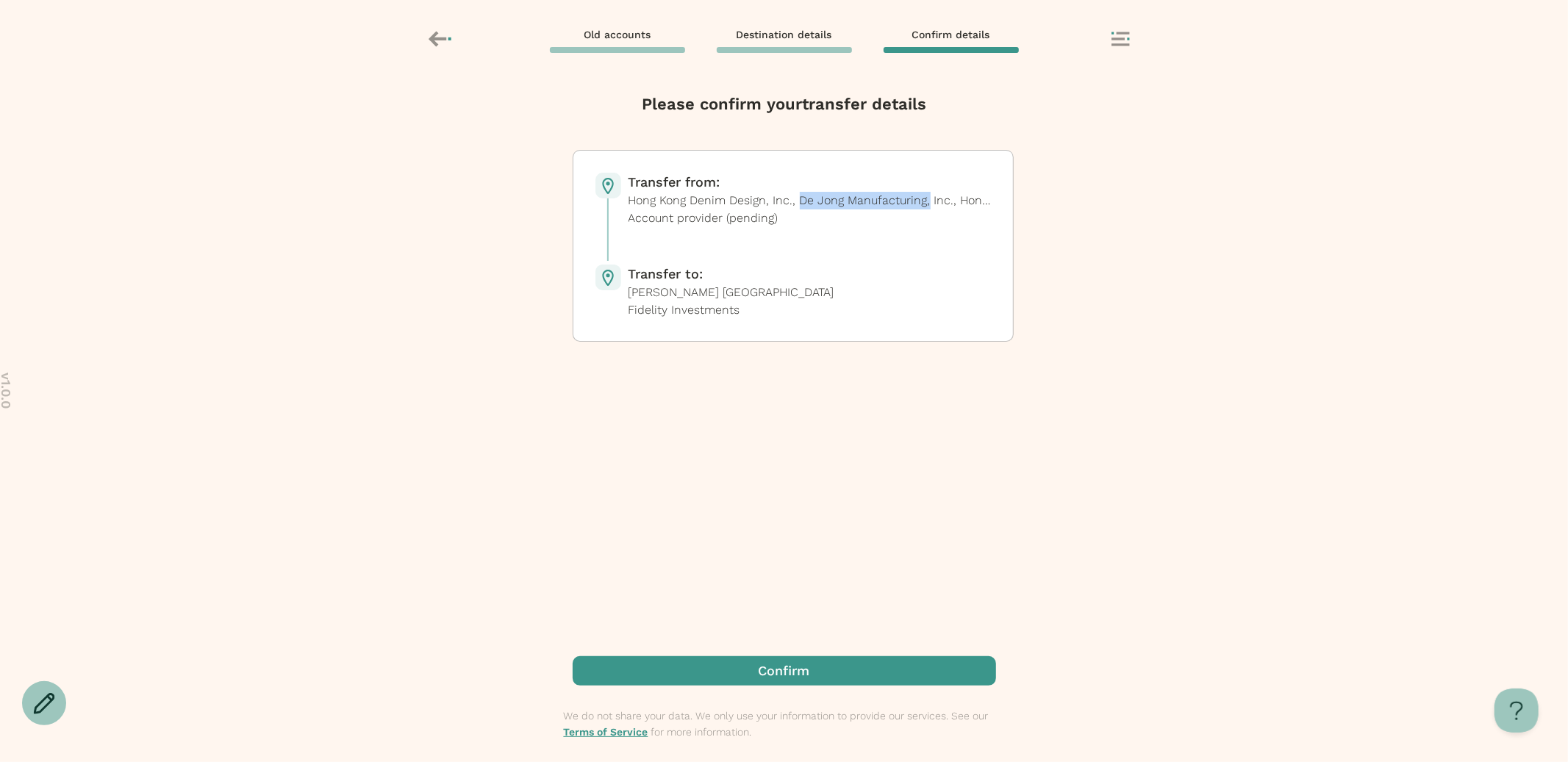
drag, startPoint x: 806, startPoint y: 202, endPoint x: 934, endPoint y: 202, distance: 128.0
click at [934, 202] on p "Hong Kong Denim Design, Inc., De Jong Manufacturing, Inc., Hong Holdings, Llc, …" at bounding box center [810, 200] width 362 height 18
click at [934, 202] on p "Hong Kong Denim Design, Inc., De Jong Manufacturing, Inc., Hong Holdings, Llc, …" at bounding box center [810, 200] width 362 height 18
drag, startPoint x: 803, startPoint y: 202, endPoint x: 953, endPoint y: 202, distance: 150.0
click at [953, 202] on p "Hong Kong Denim Design, Inc., De Jong Manufacturing, Inc., Hong Holdings, Llc, …" at bounding box center [810, 200] width 362 height 18
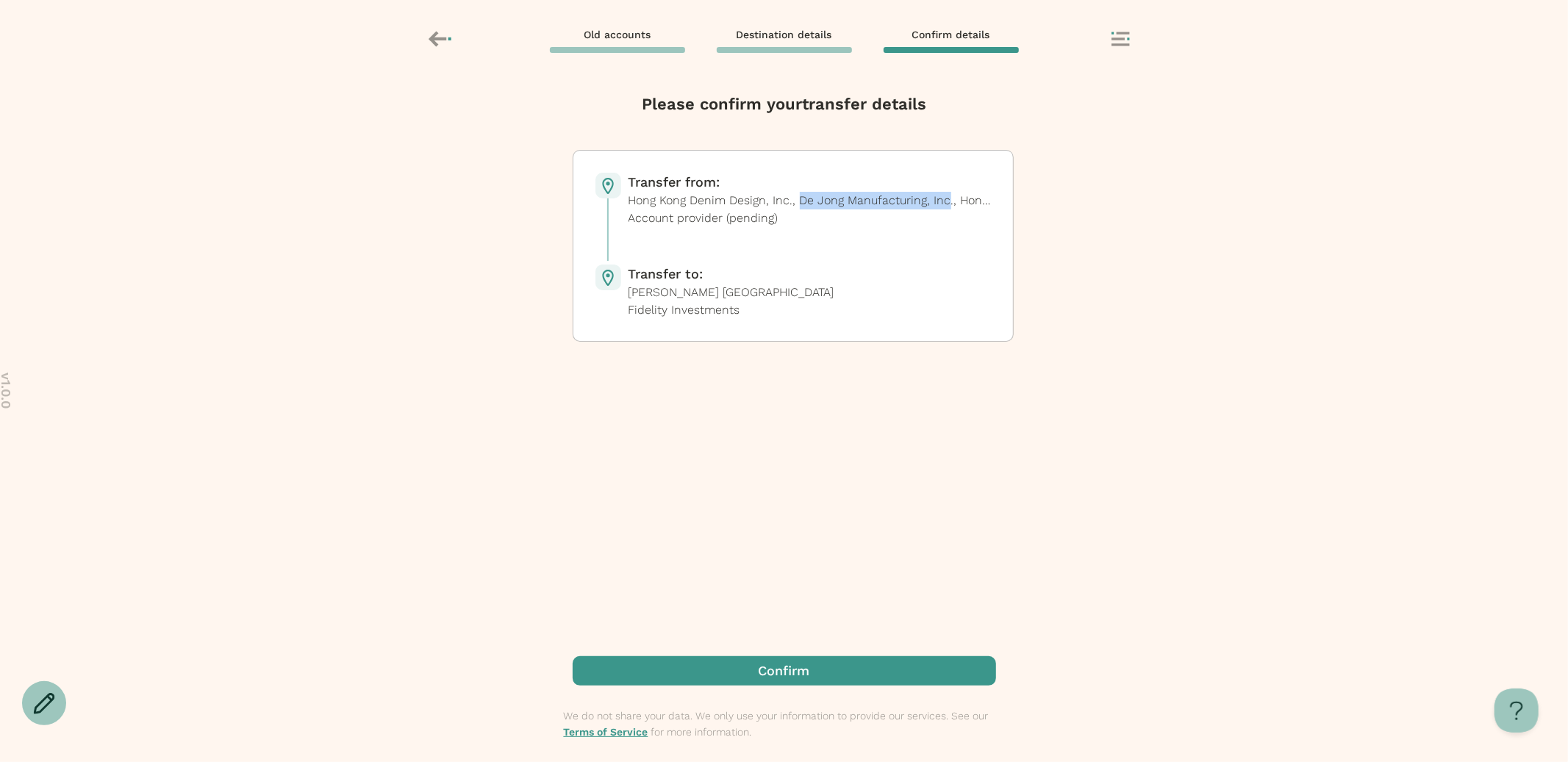
click at [953, 202] on p "Hong Kong Denim Design, Inc., De Jong Manufacturing, Inc., Hong Holdings, Llc, …" at bounding box center [810, 200] width 362 height 18
click at [1123, 41] on icon at bounding box center [1121, 39] width 18 height 14
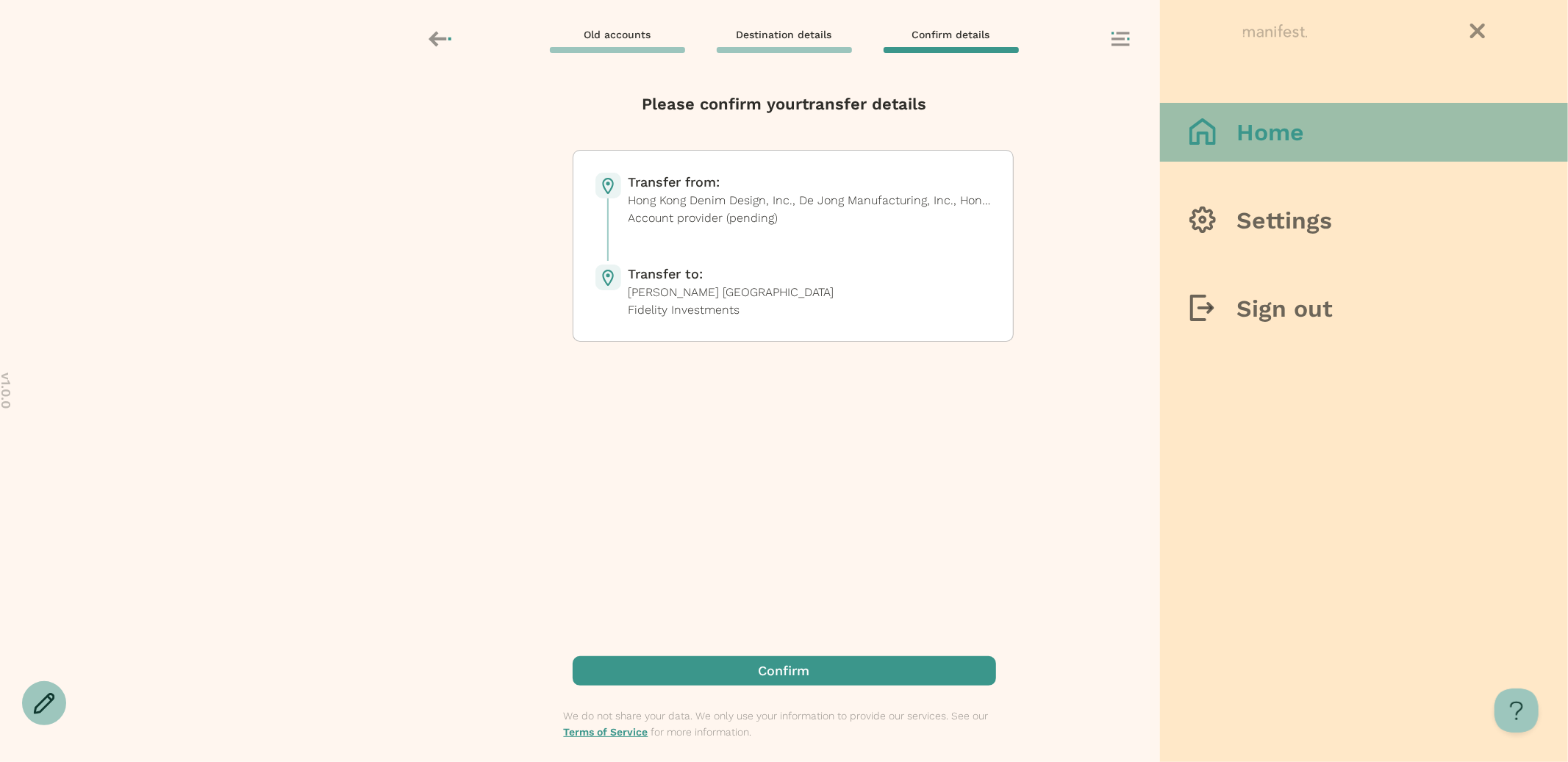
click at [1193, 126] on icon at bounding box center [1202, 131] width 27 height 27
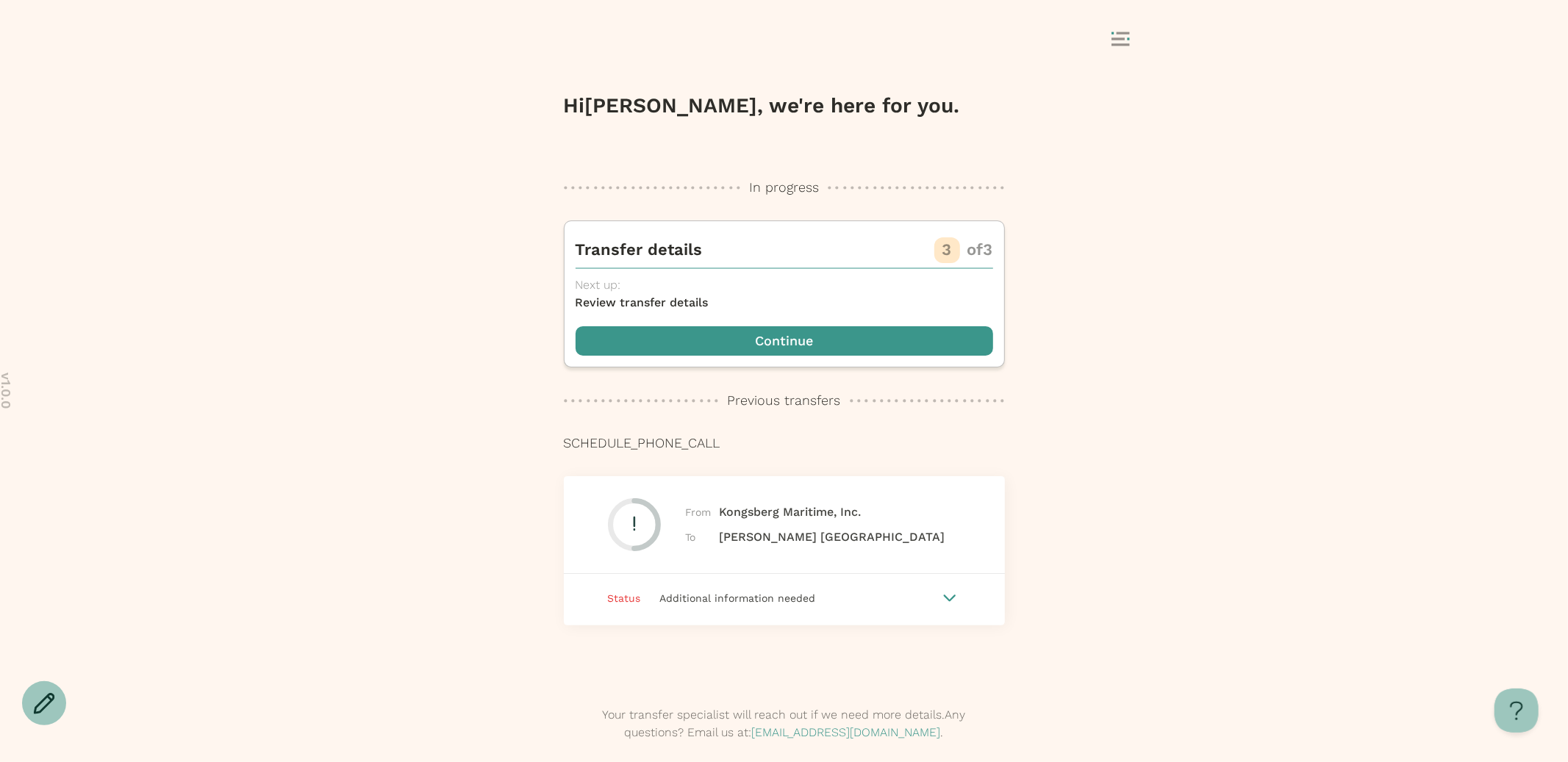
click at [1124, 37] on icon at bounding box center [1121, 39] width 18 height 14
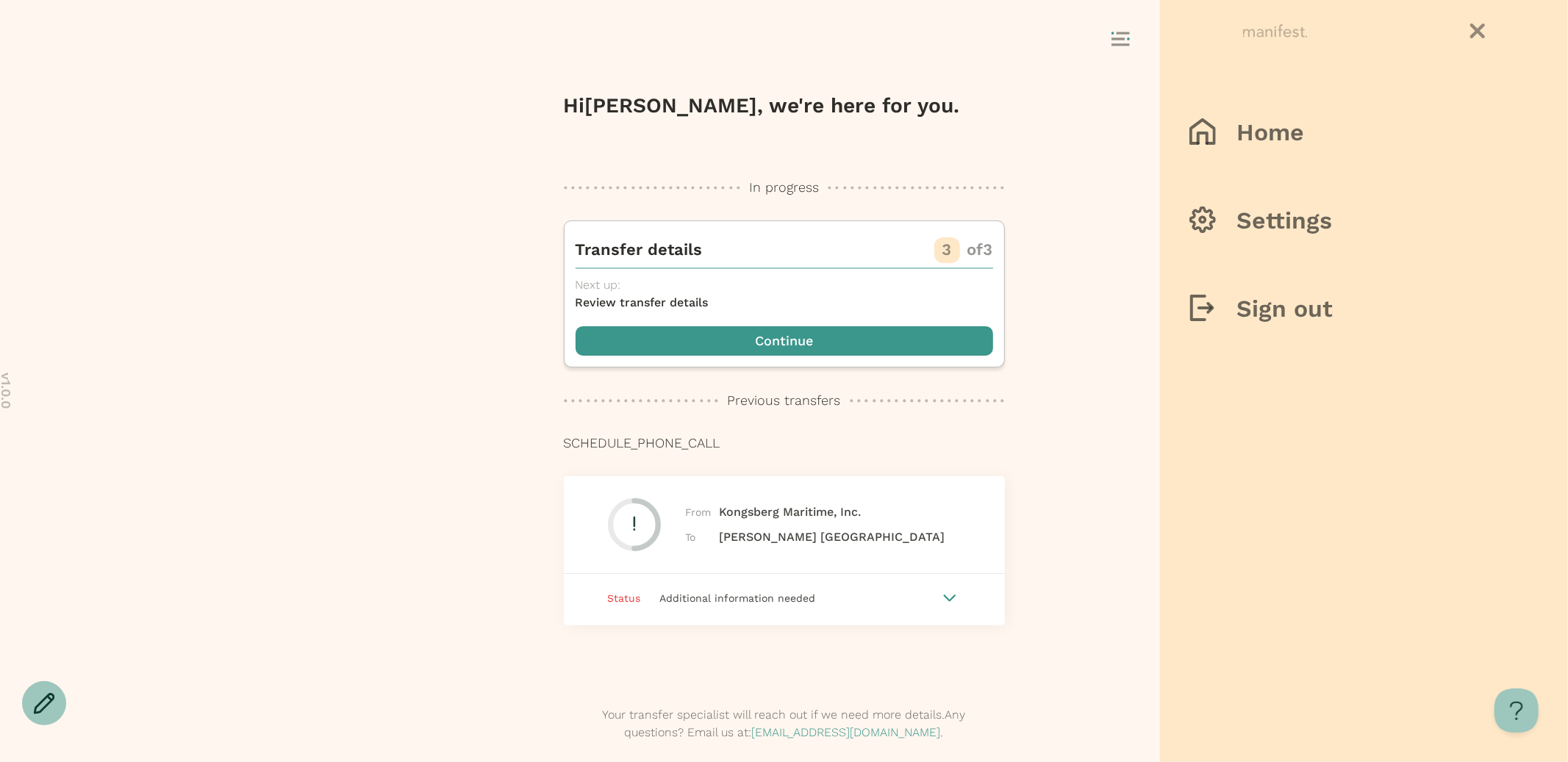
click at [1227, 346] on div "Home Settings Sign out" at bounding box center [1364, 381] width 408 height 762
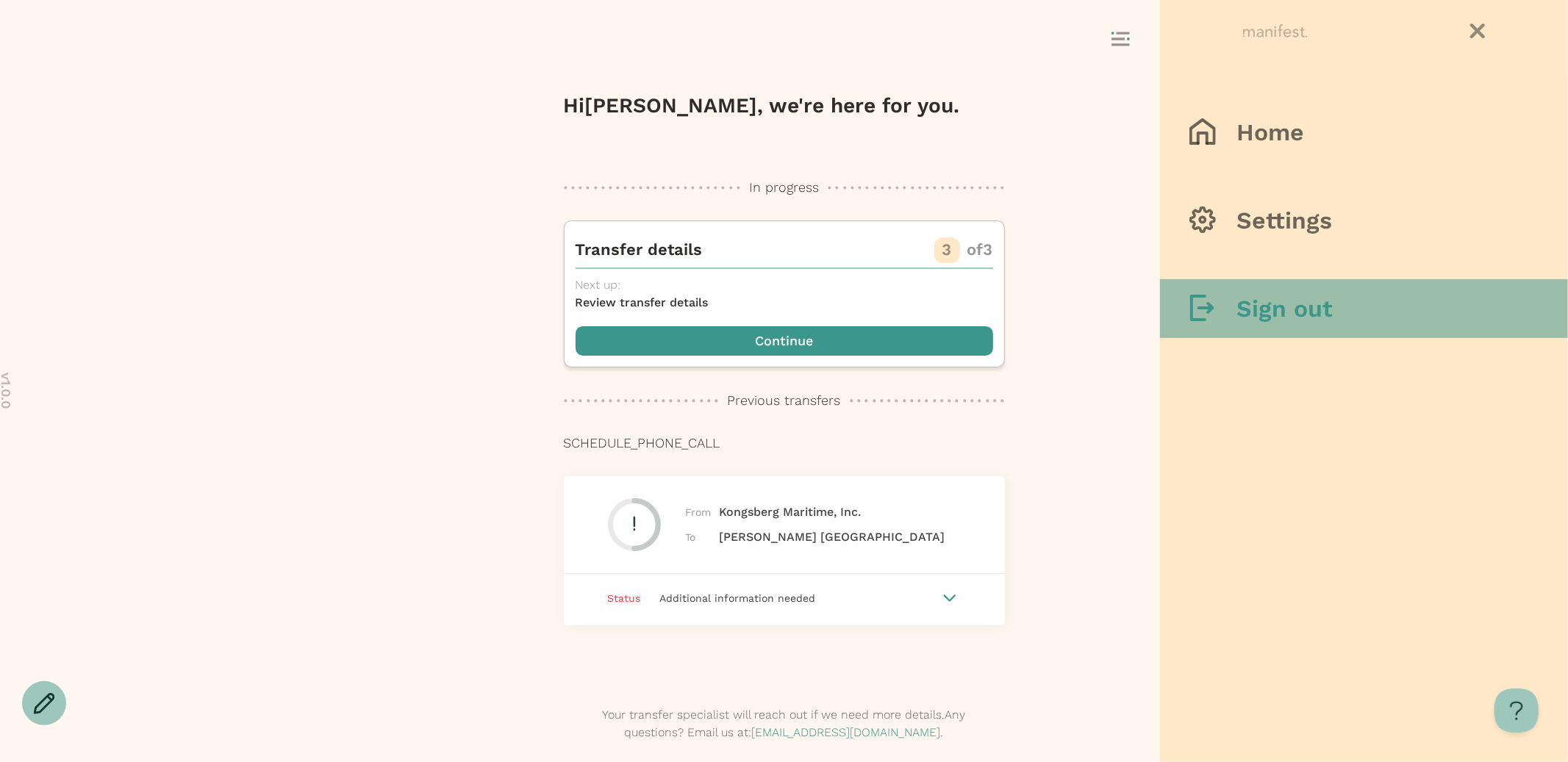
click at [1230, 320] on div at bounding box center [1213, 309] width 47 height 29
